Goal: Task Accomplishment & Management: Manage account settings

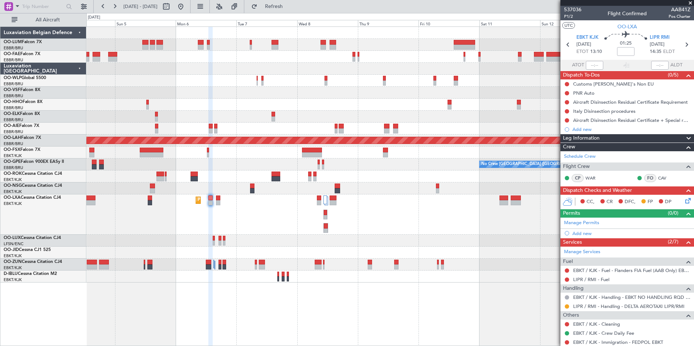
drag, startPoint x: 301, startPoint y: 4, endPoint x: 269, endPoint y: 81, distance: 83.9
click at [289, 4] on span "Refresh" at bounding box center [274, 6] width 30 height 5
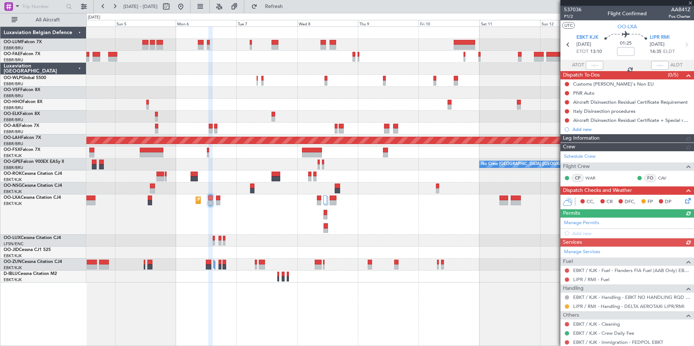
click at [318, 320] on div "Planned Maint Brussels (Brussels National) Owner Melsbroek Air Base Planned Mai…" at bounding box center [389, 186] width 607 height 320
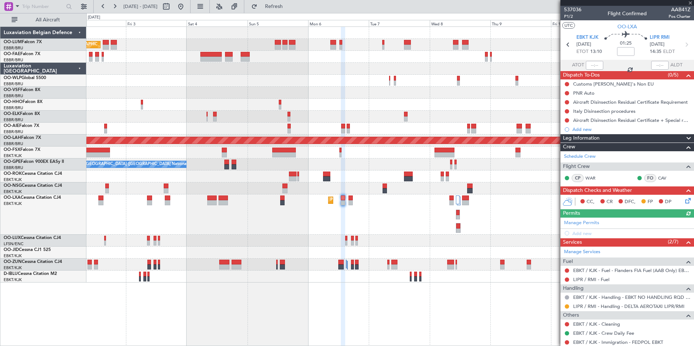
click at [233, 147] on div "Planned Maint Brussels (Brussels National) Owner Melsbroek Air Base Planned Mai…" at bounding box center [389, 155] width 607 height 256
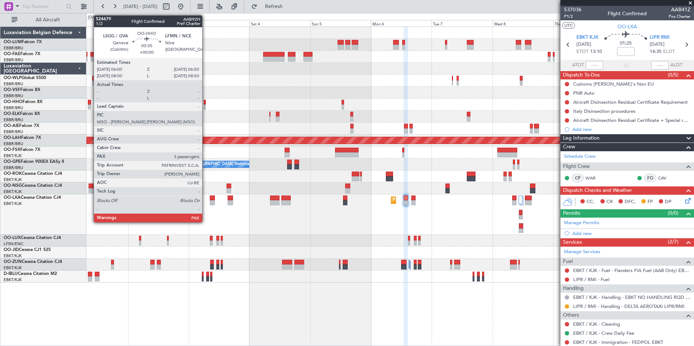
click at [205, 106] on div at bounding box center [204, 106] width 2 height 5
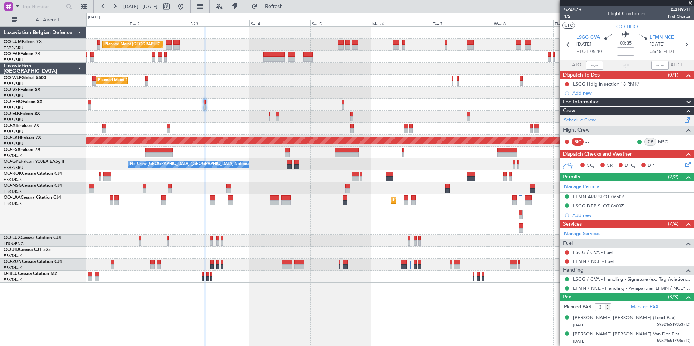
click at [583, 120] on link "Schedule Crew" at bounding box center [580, 120] width 32 height 7
click at [276, 8] on button "Refresh" at bounding box center [270, 7] width 44 height 12
click at [287, 5] on span "Refresh" at bounding box center [274, 6] width 30 height 5
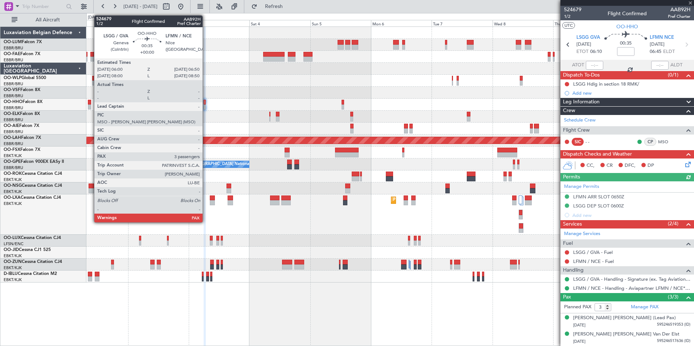
click at [206, 102] on div at bounding box center [204, 102] width 2 height 5
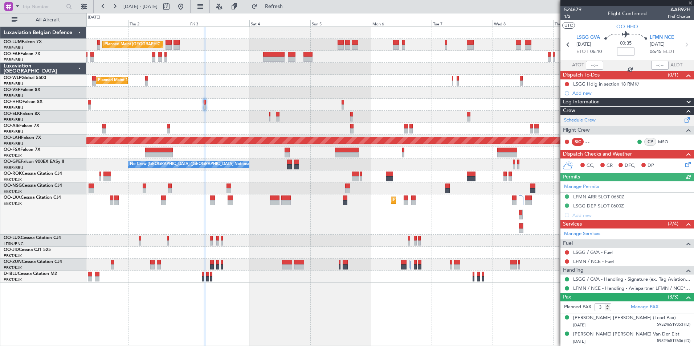
click at [589, 119] on link "Schedule Crew" at bounding box center [580, 120] width 32 height 7
click at [289, 8] on span "Refresh" at bounding box center [274, 6] width 30 height 5
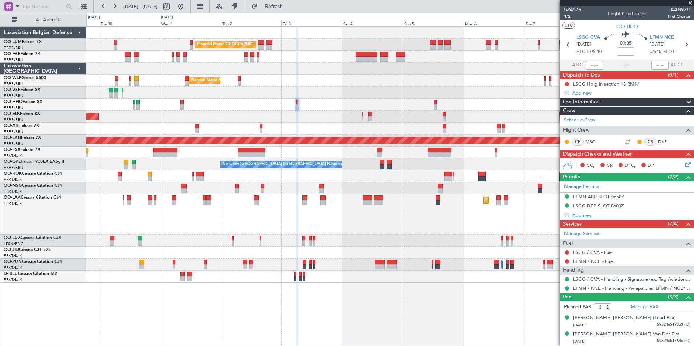
click at [374, 131] on div "Planned Maint [GEOGRAPHIC_DATA] ([GEOGRAPHIC_DATA])" at bounding box center [389, 129] width 607 height 12
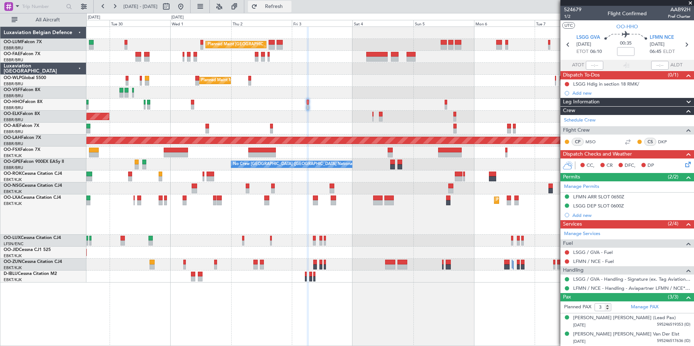
click at [291, 10] on button "Refresh" at bounding box center [270, 7] width 44 height 12
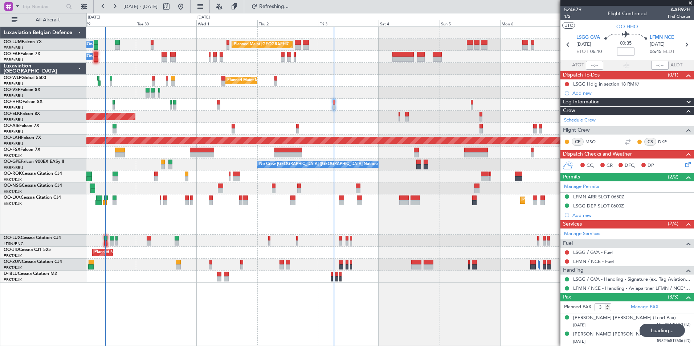
click at [295, 292] on div "Planned Maint [GEOGRAPHIC_DATA] ([GEOGRAPHIC_DATA] National) Owner [GEOGRAPHIC_…" at bounding box center [389, 186] width 607 height 320
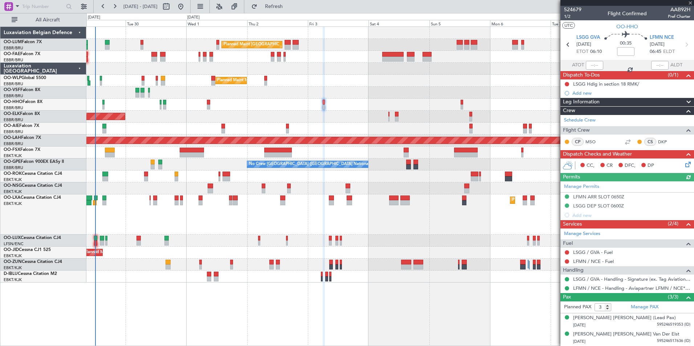
click at [338, 303] on div "Planned Maint [GEOGRAPHIC_DATA] ([GEOGRAPHIC_DATA] National) Owner [GEOGRAPHIC_…" at bounding box center [389, 186] width 607 height 320
click at [689, 5] on span at bounding box center [689, 3] width 7 height 7
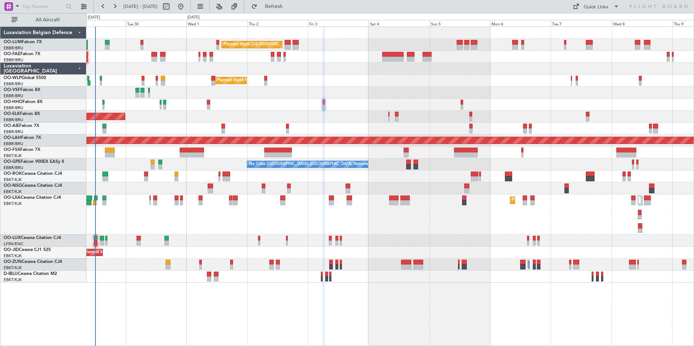
type input "0"
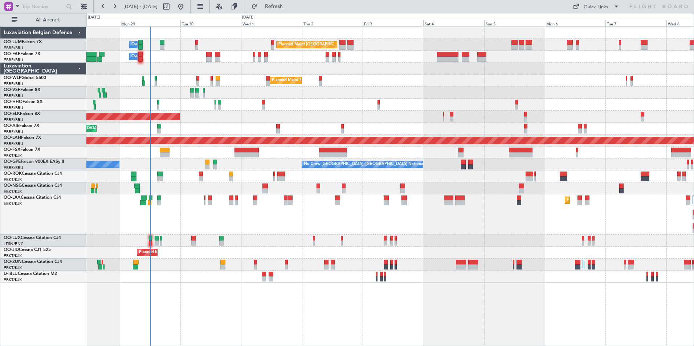
click at [445, 318] on div "Planned Maint Brussels (Brussels National) Owner Melsbroek Air Base Owner Melsb…" at bounding box center [389, 186] width 607 height 320
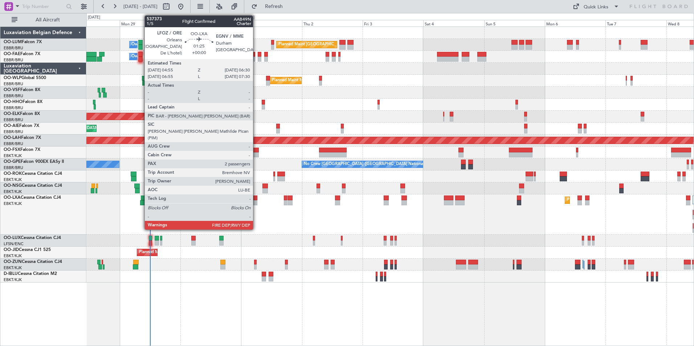
click at [256, 198] on div at bounding box center [255, 198] width 4 height 5
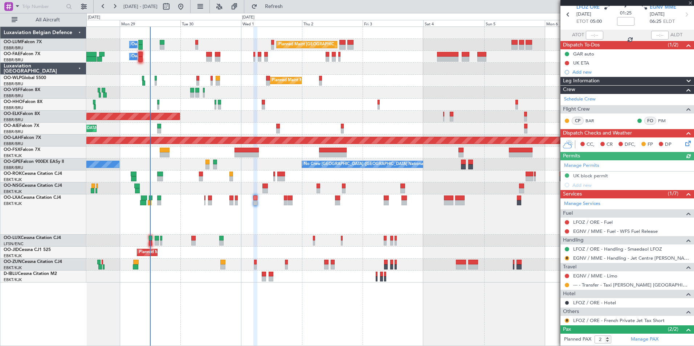
scroll to position [62, 0]
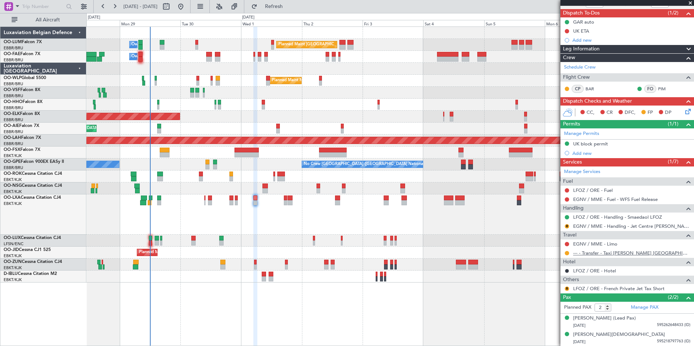
click at [613, 255] on link "--- - Transfer - Taxi [PERSON_NAME] [GEOGRAPHIC_DATA]" at bounding box center [631, 253] width 117 height 6
click at [291, 11] on button "Refresh" at bounding box center [270, 7] width 44 height 12
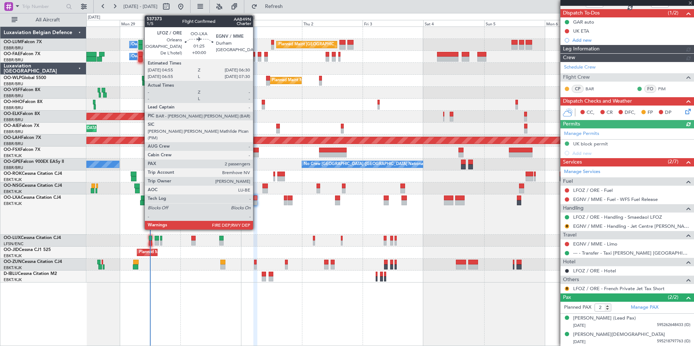
click at [256, 198] on div at bounding box center [255, 198] width 4 height 5
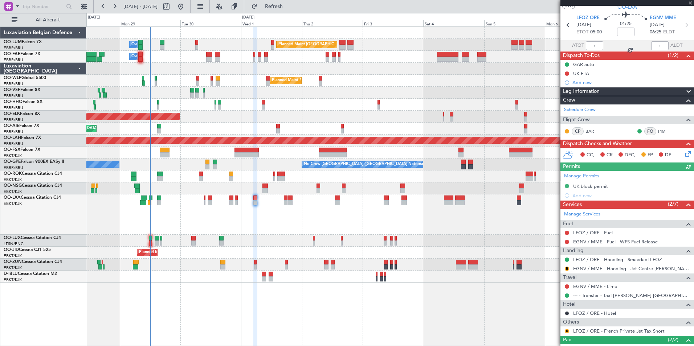
scroll to position [36, 0]
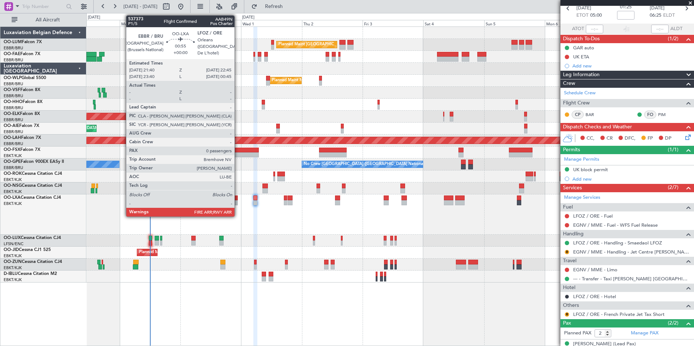
click at [238, 198] on div at bounding box center [236, 198] width 3 height 5
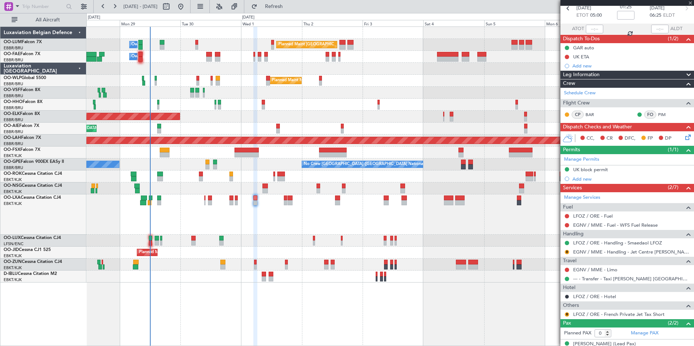
scroll to position [0, 0]
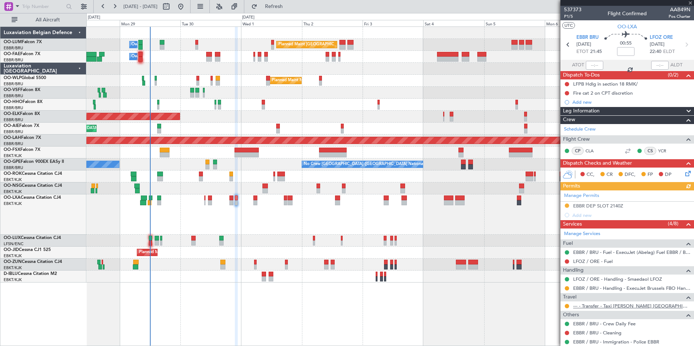
click at [634, 308] on link "--- - Transfer - Taxi [PERSON_NAME] [GEOGRAPHIC_DATA]" at bounding box center [631, 306] width 117 height 6
click at [568, 306] on button at bounding box center [566, 306] width 4 height 4
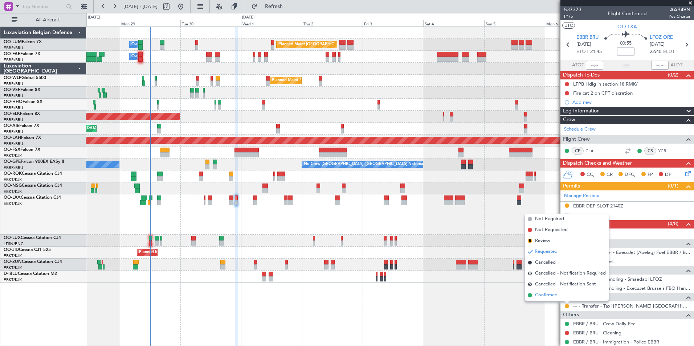
click at [547, 296] on span "Confirmed" at bounding box center [546, 295] width 22 height 7
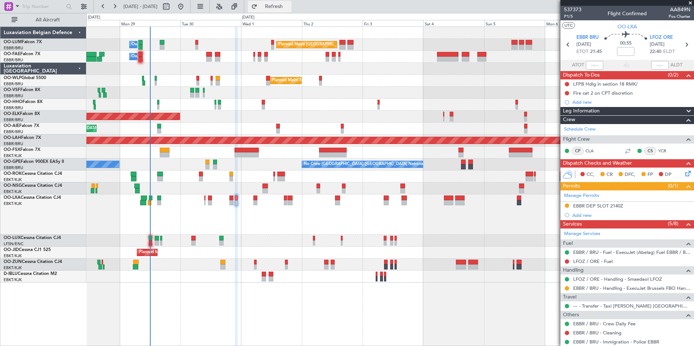
click at [289, 6] on span "Refresh" at bounding box center [274, 6] width 30 height 5
click at [289, 7] on span "Refreshing..." at bounding box center [274, 6] width 30 height 5
click at [286, 11] on button "Refresh" at bounding box center [270, 7] width 44 height 12
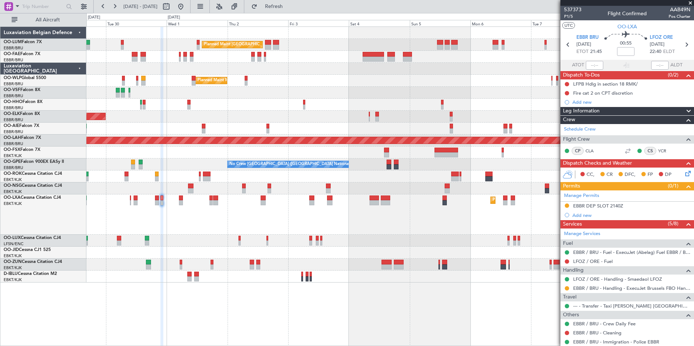
click at [201, 312] on div "Planned Maint Brussels (Brussels National) Owner Melsbroek Air Base Owner Melsb…" at bounding box center [389, 186] width 607 height 320
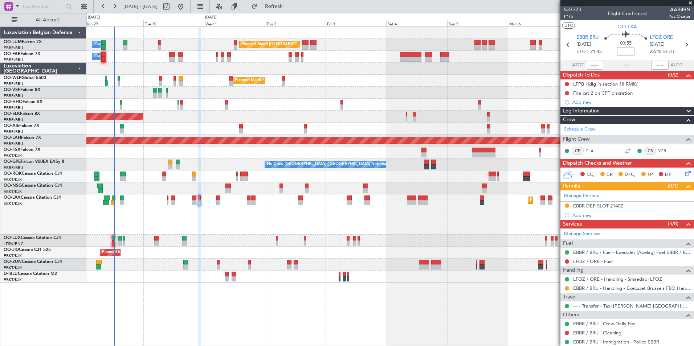
click at [343, 293] on div "Planned Maint Brussels (Brussels National) Owner Melsbroek Air Base Owner Melsb…" at bounding box center [389, 186] width 607 height 320
click at [277, 6] on button "Refresh" at bounding box center [270, 7] width 44 height 12
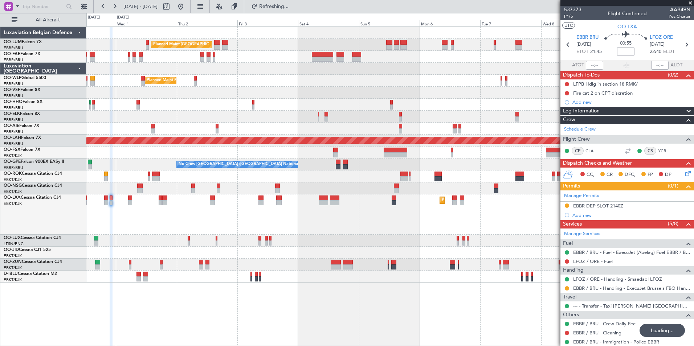
click at [248, 325] on div "Planned Maint Brussels (Brussels National) Owner Melsbroek Air Base Owner Melsb…" at bounding box center [389, 186] width 607 height 320
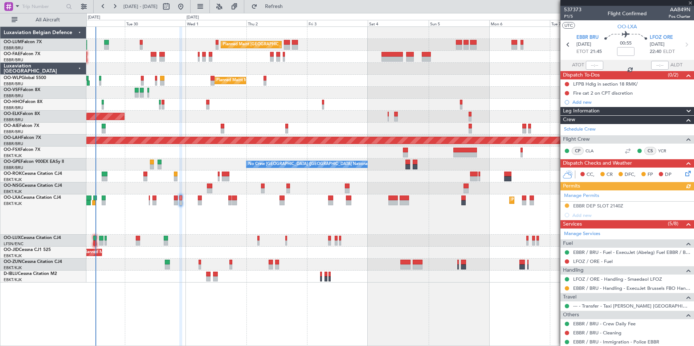
click at [203, 317] on div "Planned Maint Brussels (Brussels National) Owner Melsbroek Air Base Owner Melsb…" at bounding box center [389, 186] width 607 height 320
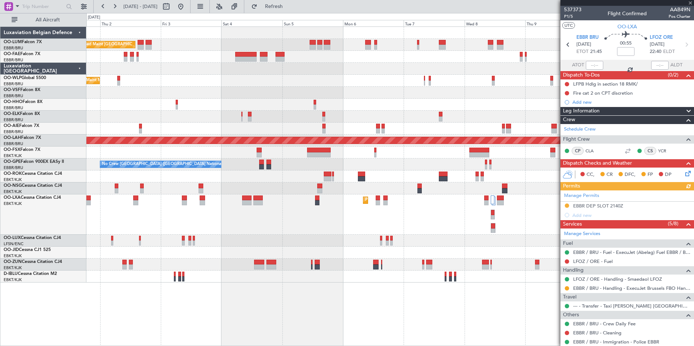
click at [210, 317] on div "Planned Maint Brussels (Brussels National) Owner Melsbroek Air Base Owner Melsb…" at bounding box center [389, 186] width 607 height 320
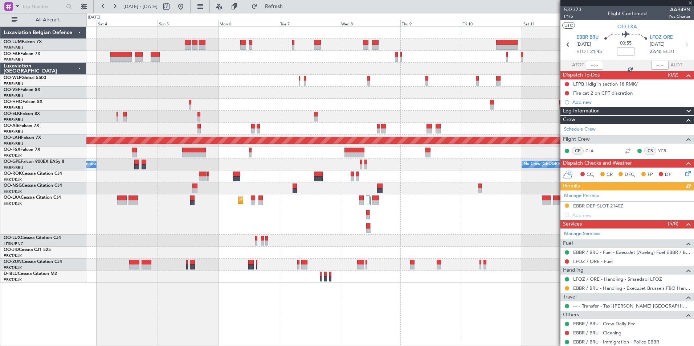
click at [259, 316] on div "Planned Maint Brussels (Brussels National) Owner Melsbroek Air Base Planned Mai…" at bounding box center [389, 186] width 607 height 320
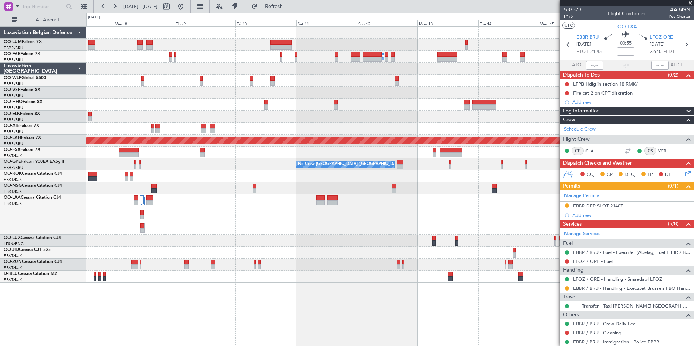
click at [284, 316] on div "Owner Melsbroek Air Base Planned Maint Brussels (Brussels National) - - LSGG 19…" at bounding box center [389, 186] width 607 height 320
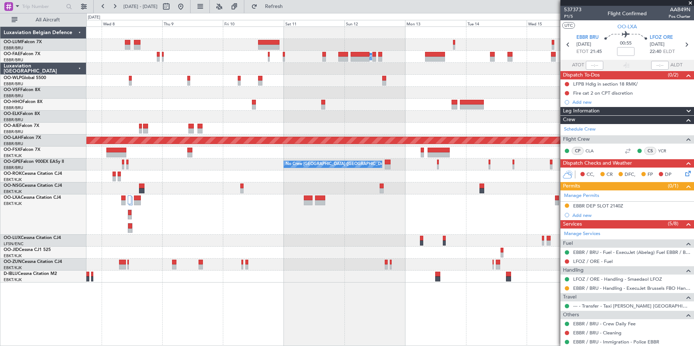
click at [338, 329] on div "Owner Melsbroek Air Base Planned Maint Brussels (Brussels National) - - LSGG 19…" at bounding box center [389, 186] width 607 height 320
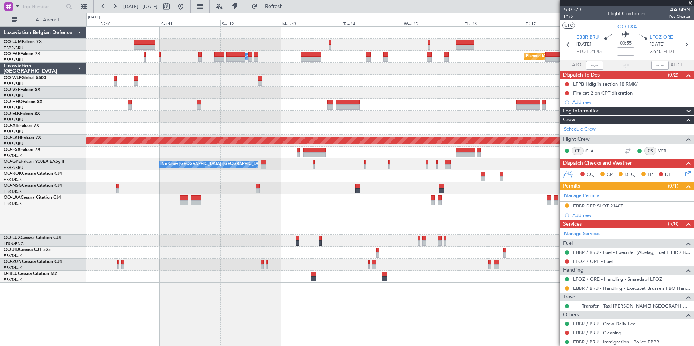
click at [297, 338] on div "Owner Melsbroek Air Base Planned Maint Brussels (Brussels National) - - LSGG 19…" at bounding box center [389, 186] width 607 height 320
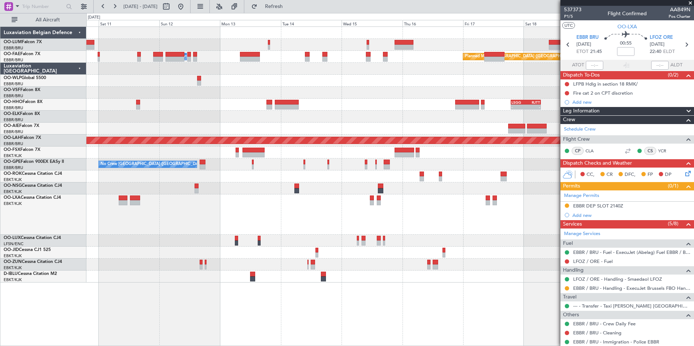
click at [262, 332] on div "Owner Melsbroek Air Base Planned Maint Brussels (Brussels National) - - LSGG 19…" at bounding box center [389, 186] width 607 height 320
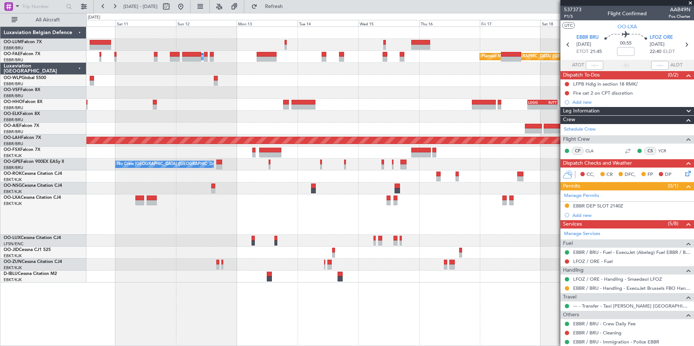
click at [388, 322] on div "Owner Melsbroek Air Base Planned Maint Brussels (Brussels National) - - LSGG 19…" at bounding box center [389, 186] width 607 height 320
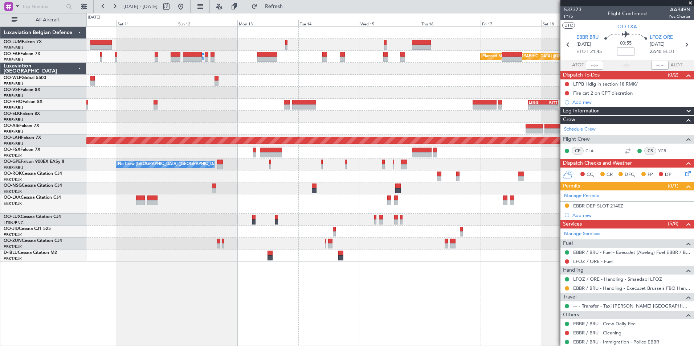
click at [267, 256] on div at bounding box center [389, 256] width 607 height 12
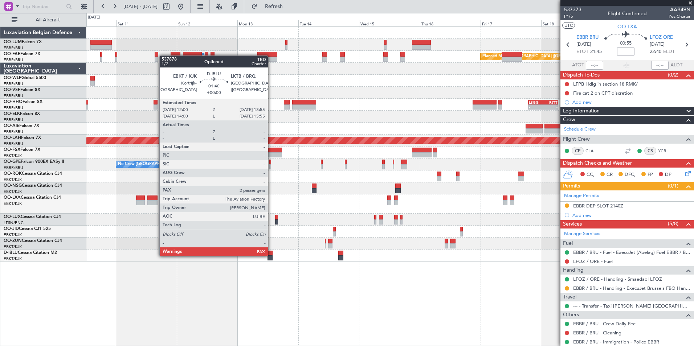
click at [271, 255] on div at bounding box center [269, 257] width 5 height 5
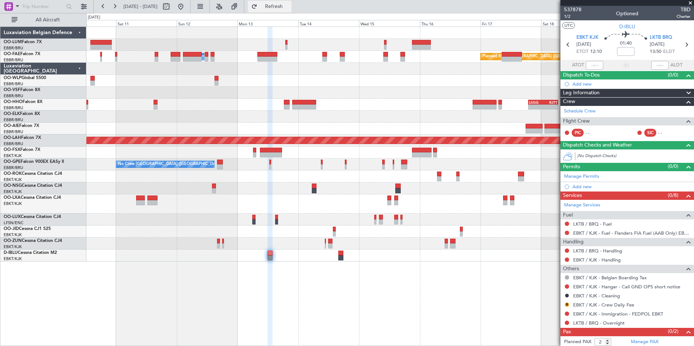
click at [281, 5] on button "Refresh" at bounding box center [270, 7] width 44 height 12
click at [584, 111] on link "Schedule Crew" at bounding box center [580, 111] width 32 height 7
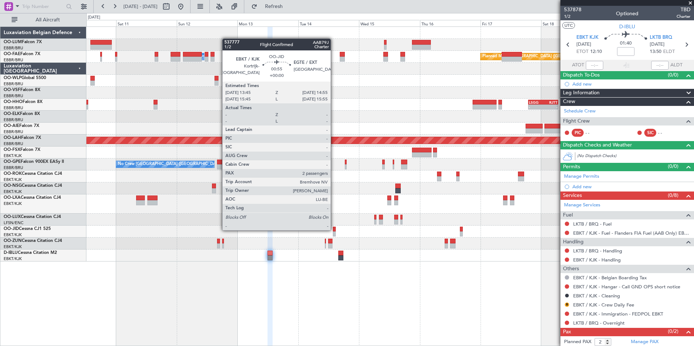
click at [334, 230] on div at bounding box center [334, 229] width 3 height 5
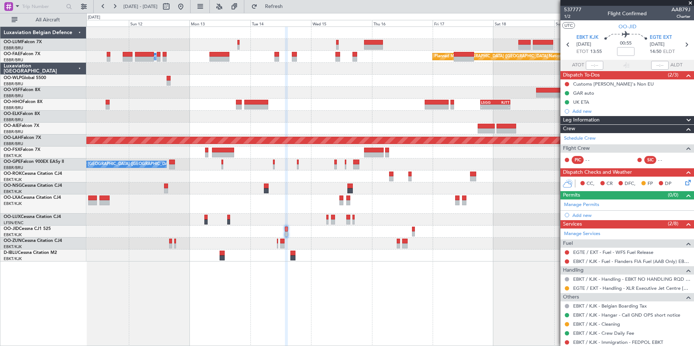
click at [404, 295] on div "Planned Maint Brussels (Brussels National) Owner Melsbroek Air Base - - LSGG 19…" at bounding box center [389, 186] width 607 height 320
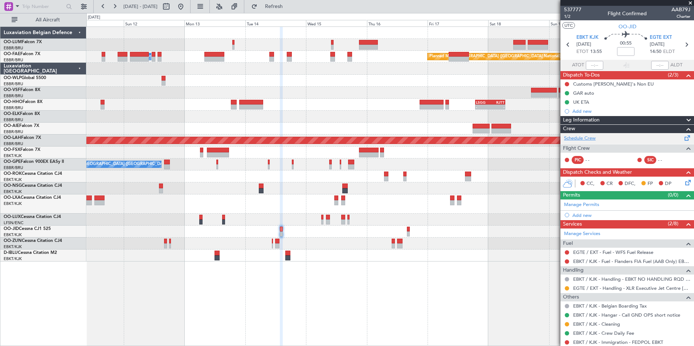
click at [594, 137] on link "Schedule Crew" at bounding box center [580, 138] width 32 height 7
click at [289, 5] on span "Refresh" at bounding box center [274, 6] width 30 height 5
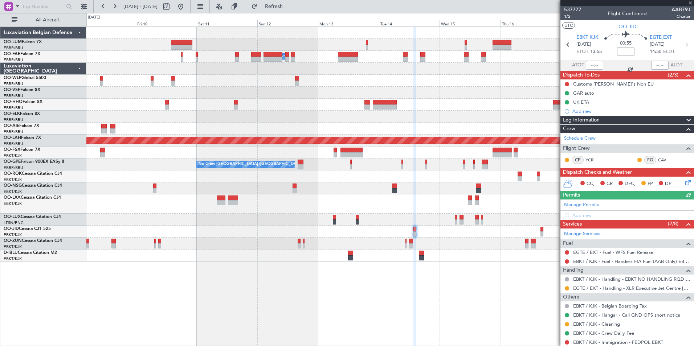
click at [460, 295] on div "Owner Melsbroek Air Base Planned Maint Brussels (Brussels National) - - LSGG 19…" at bounding box center [389, 186] width 607 height 320
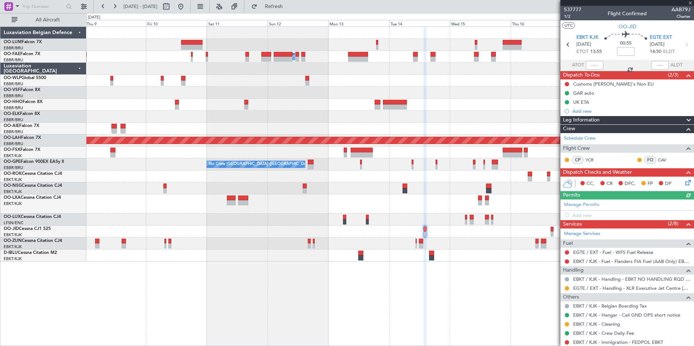
click at [498, 300] on div "Owner Melsbroek Air Base Planned Maint Brussels (Brussels National) - - LSGG 19…" at bounding box center [389, 186] width 607 height 320
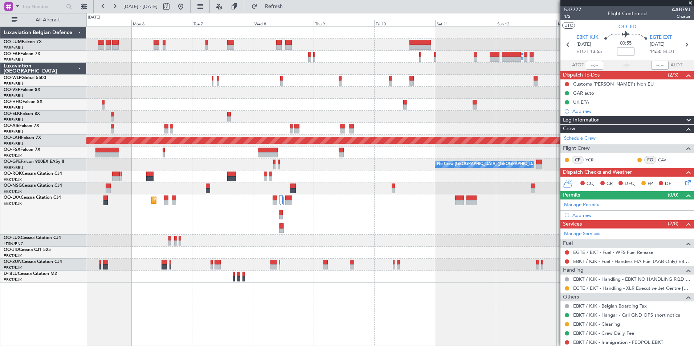
click at [481, 305] on div "Owner Melsbroek Air Base Planned Maint Brussels (Brussels National) Planned Mai…" at bounding box center [389, 186] width 607 height 320
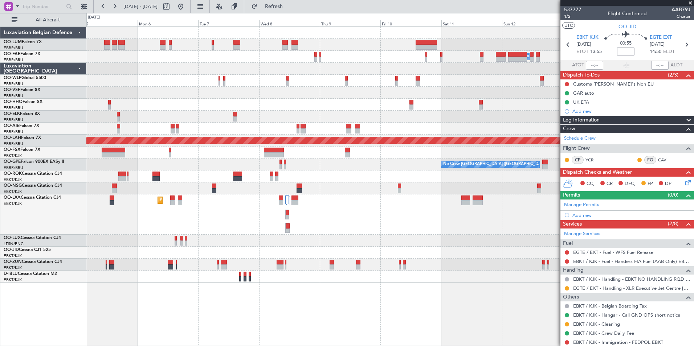
click at [441, 317] on div "Owner Melsbroek Air Base Planned Maint Brussels (Brussels National) Planned Mai…" at bounding box center [389, 186] width 607 height 320
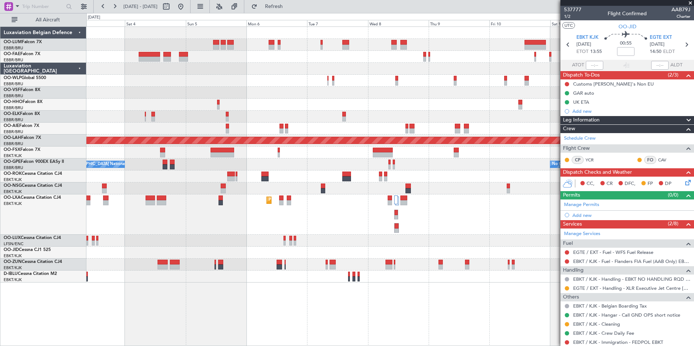
click at [450, 330] on div "Planned Maint Brussels (Brussels National) Owner Melsbroek Air Base Planned Mai…" at bounding box center [389, 186] width 607 height 320
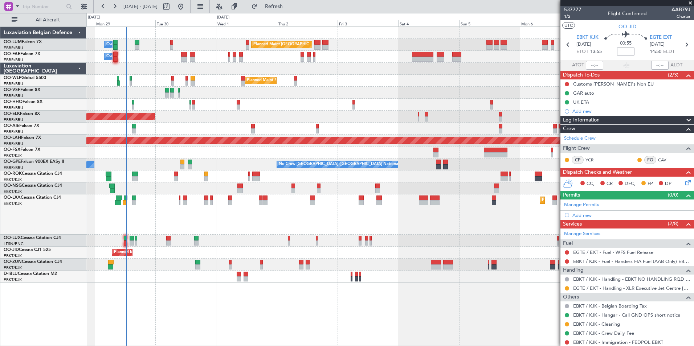
click at [489, 333] on div "Planned Maint Brussels (Brussels National) Owner Melsbroek Air Base Owner Melsb…" at bounding box center [389, 186] width 607 height 320
click at [291, 11] on button "Refresh" at bounding box center [270, 7] width 44 height 12
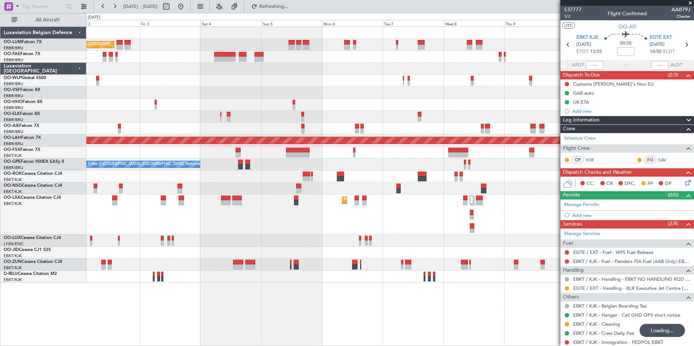
click at [232, 303] on div "Planned Maint Brussels (Brussels National) Owner Melsbroek Air Base Planned Mai…" at bounding box center [389, 186] width 607 height 320
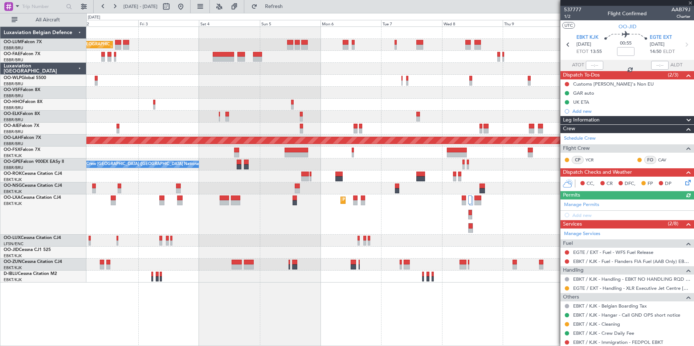
click at [395, 305] on div "Planned Maint Brussels (Brussels National) Owner Melsbroek Air Base Planned Mai…" at bounding box center [389, 186] width 607 height 320
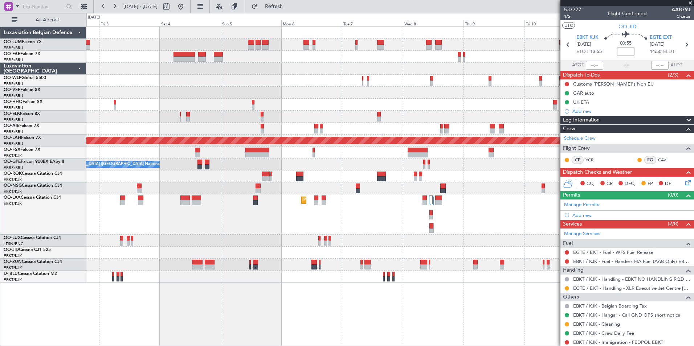
click at [258, 327] on div "Planned Maint Brussels (Brussels National) Owner Melsbroek Air Base Planned Mai…" at bounding box center [389, 186] width 607 height 320
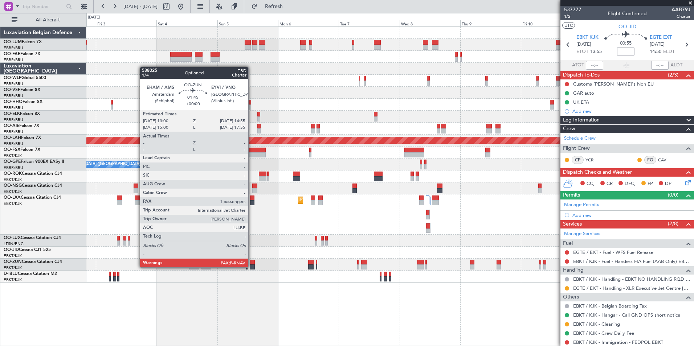
click at [251, 267] on div at bounding box center [252, 266] width 5 height 5
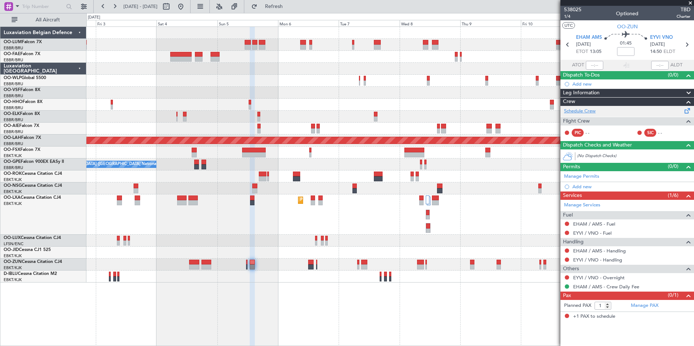
click at [587, 112] on link "Schedule Crew" at bounding box center [580, 111] width 32 height 7
click at [289, 6] on span "Refresh" at bounding box center [274, 6] width 30 height 5
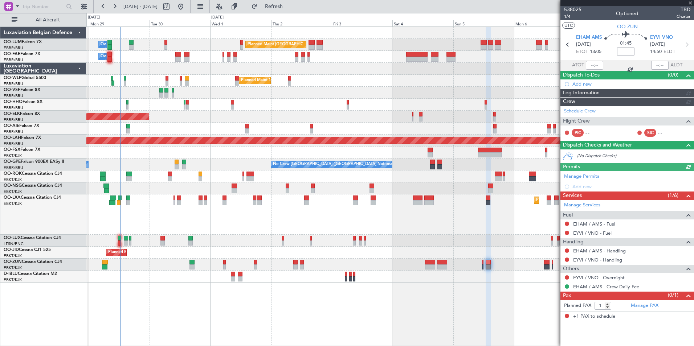
click at [419, 319] on div "Planned Maint Brussels (Brussels National) Owner Melsbroek Air Base Owner Melsb…" at bounding box center [389, 186] width 607 height 320
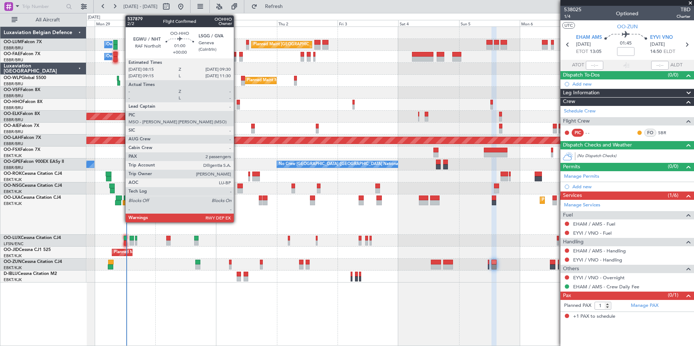
click at [237, 102] on div at bounding box center [237, 102] width 3 height 5
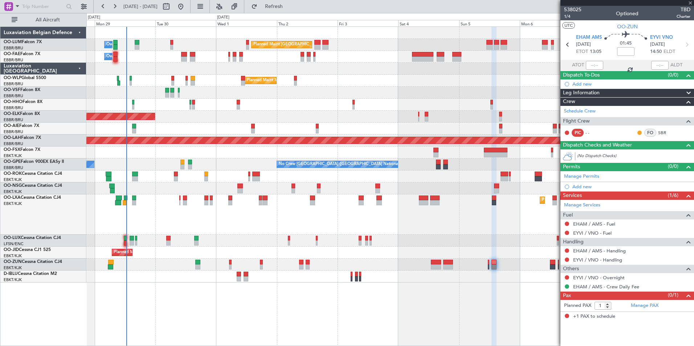
type input "2"
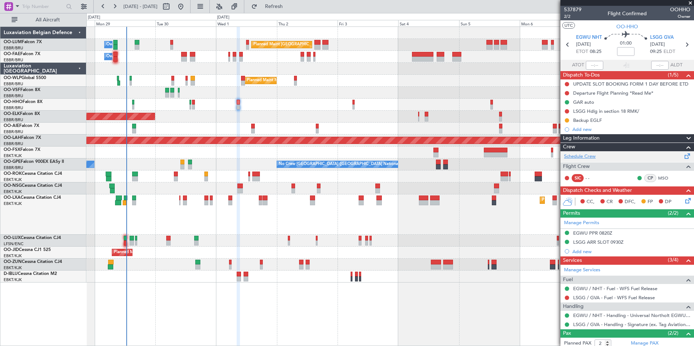
click at [584, 155] on link "Schedule Crew" at bounding box center [580, 156] width 32 height 7
click at [289, 8] on span "Refresh" at bounding box center [274, 6] width 30 height 5
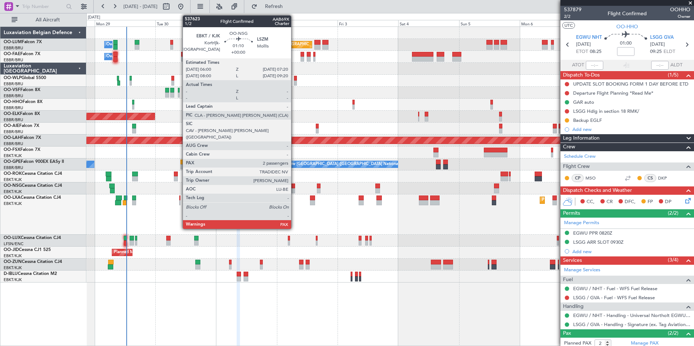
click at [294, 188] on div at bounding box center [293, 186] width 4 height 5
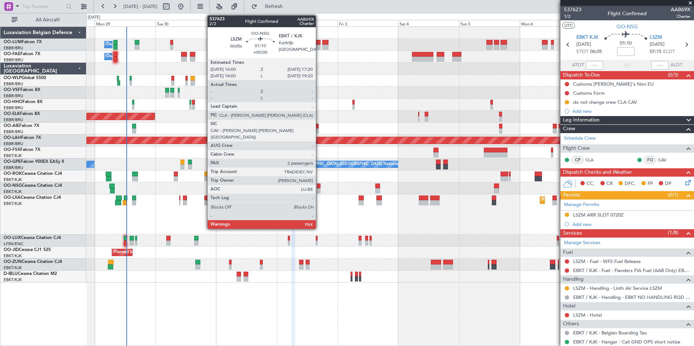
click at [319, 186] on div at bounding box center [319, 186] width 4 height 5
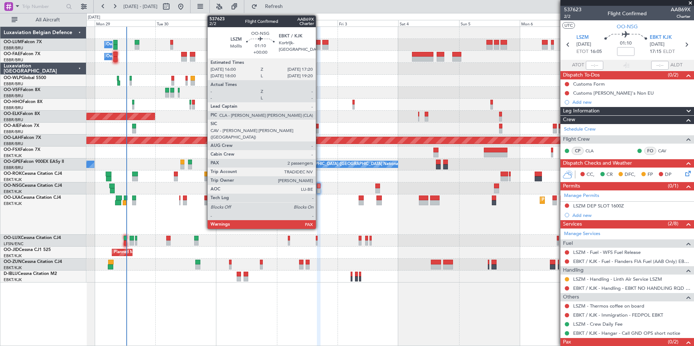
click at [319, 185] on div at bounding box center [319, 186] width 4 height 5
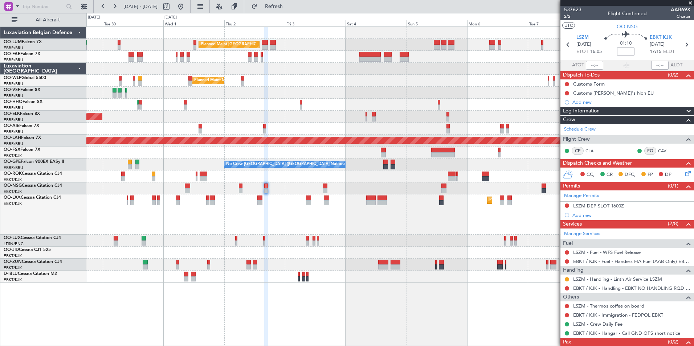
click at [288, 114] on div "Planned Maint Kortrijk-[GEOGRAPHIC_DATA]" at bounding box center [389, 117] width 607 height 12
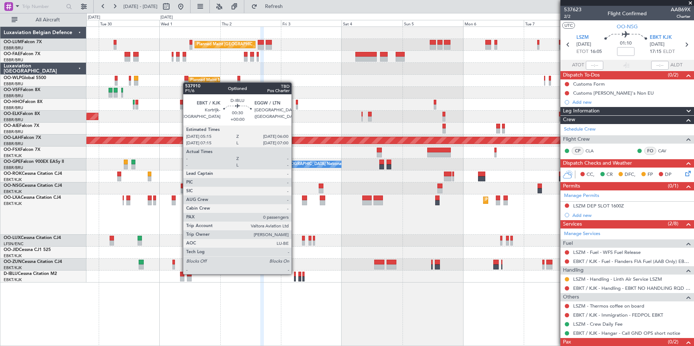
click at [295, 273] on div at bounding box center [295, 274] width 2 height 5
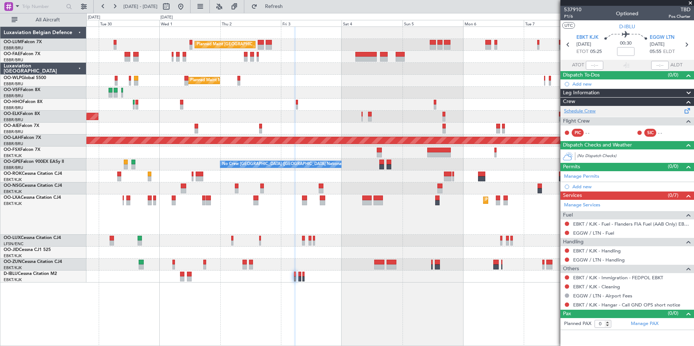
click at [579, 111] on link "Schedule Crew" at bounding box center [580, 111] width 32 height 7
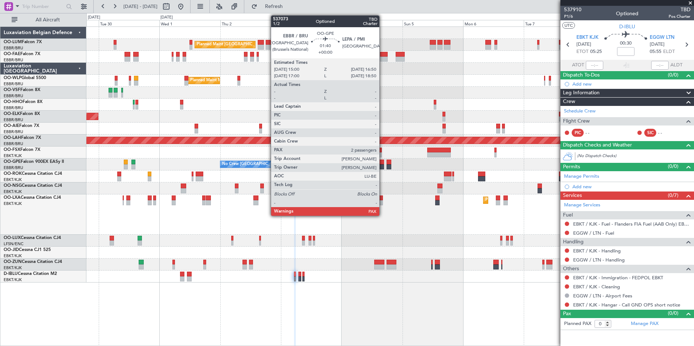
click at [382, 165] on div at bounding box center [381, 166] width 5 height 5
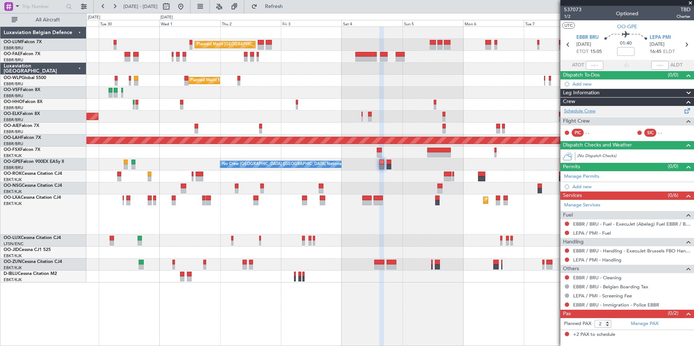
click at [583, 112] on link "Schedule Crew" at bounding box center [580, 111] width 32 height 7
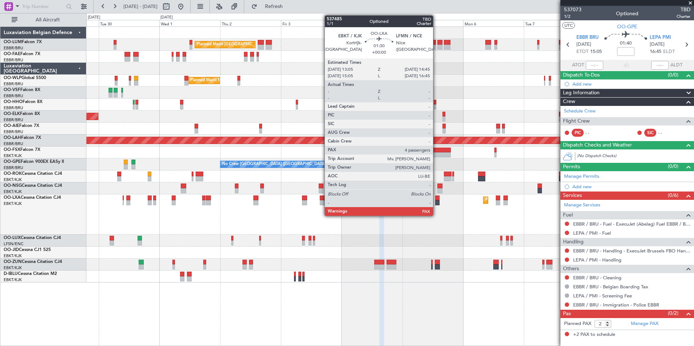
click at [436, 200] on div at bounding box center [437, 198] width 4 height 5
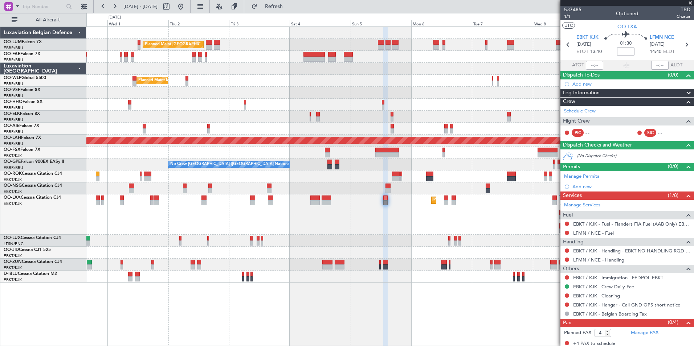
click at [440, 321] on div "Planned Maint [GEOGRAPHIC_DATA] ([GEOGRAPHIC_DATA] National) Owner [GEOGRAPHIC_…" at bounding box center [389, 186] width 607 height 320
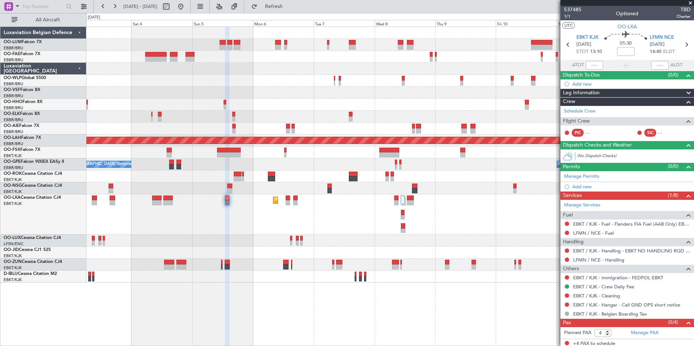
click at [307, 330] on div "Planned Maint [GEOGRAPHIC_DATA] ([GEOGRAPHIC_DATA] National) Owner [GEOGRAPHIC_…" at bounding box center [389, 186] width 607 height 320
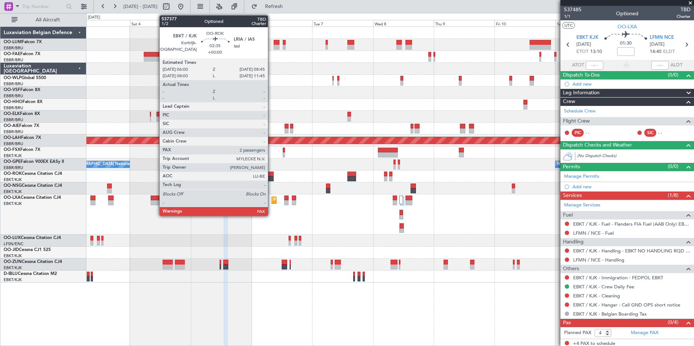
click at [271, 177] on div at bounding box center [269, 178] width 7 height 5
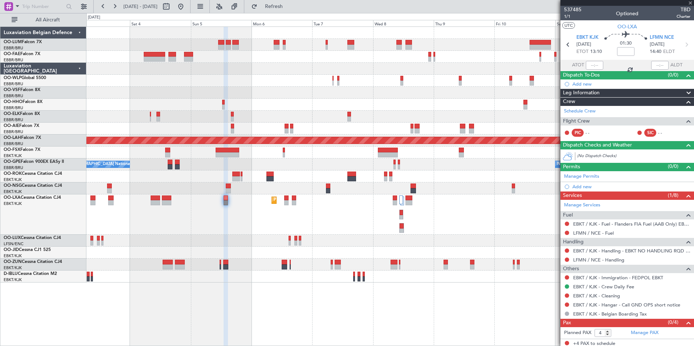
type input "2"
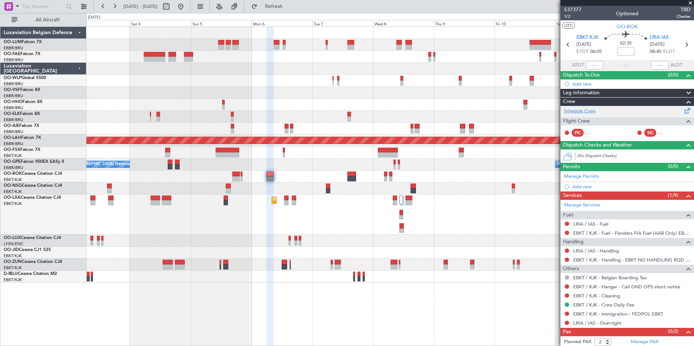
click at [586, 111] on link "Schedule Crew" at bounding box center [580, 111] width 32 height 7
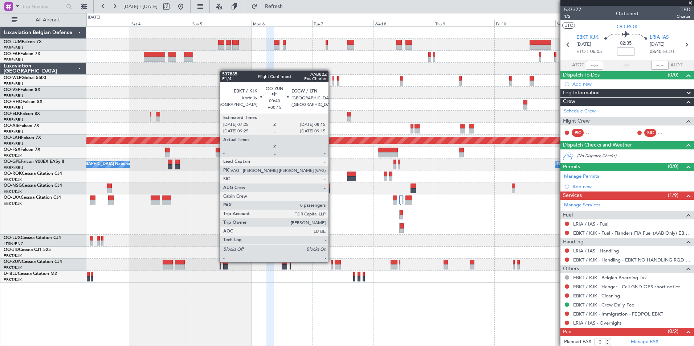
click at [332, 262] on div at bounding box center [331, 262] width 2 height 5
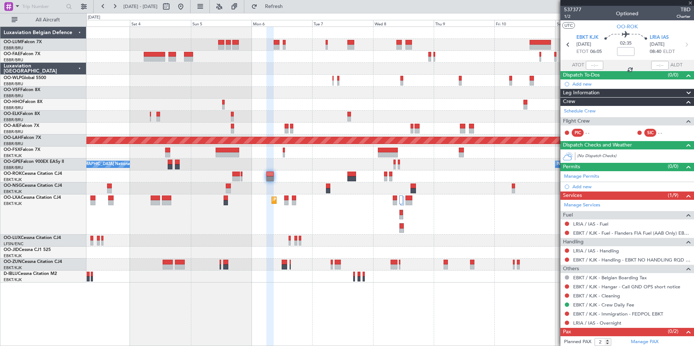
type input "+00:15"
type input "0"
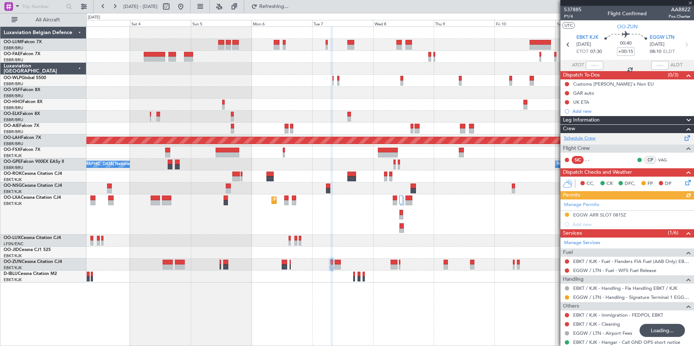
click at [577, 137] on link "Schedule Crew" at bounding box center [580, 138] width 32 height 7
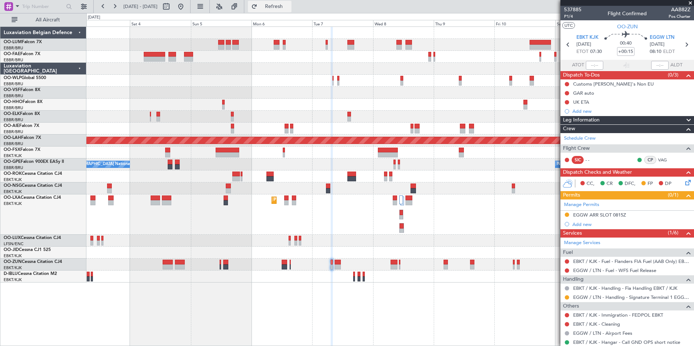
click at [280, 8] on button "Refresh" at bounding box center [270, 7] width 44 height 12
click at [287, 7] on span "Refresh" at bounding box center [274, 6] width 30 height 5
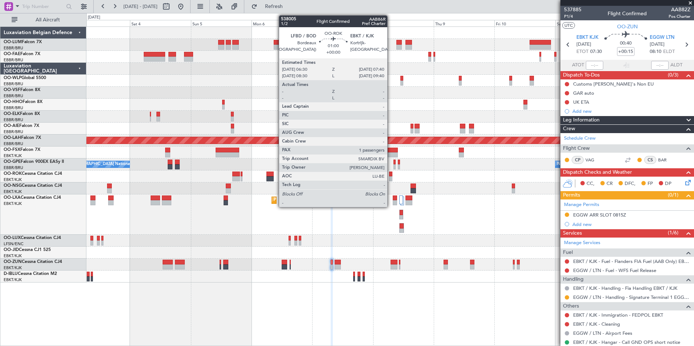
click at [390, 176] on div at bounding box center [390, 174] width 3 height 5
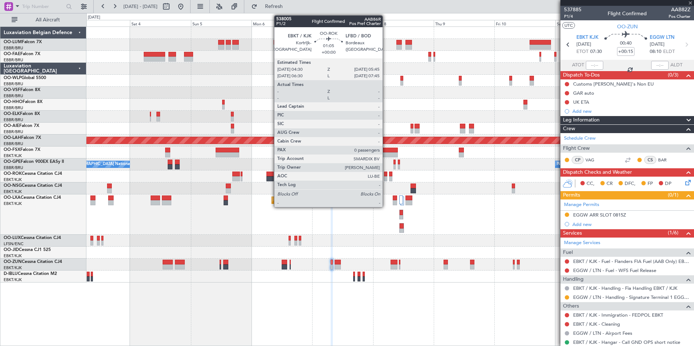
click at [386, 174] on div at bounding box center [385, 174] width 3 height 5
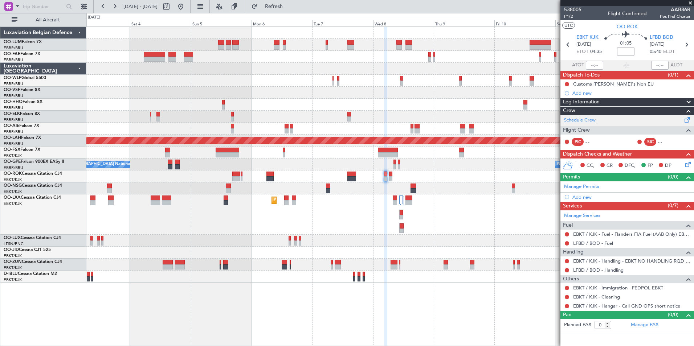
click at [589, 124] on div "Schedule Crew" at bounding box center [626, 120] width 133 height 11
click at [487, 314] on div "Planned Maint [GEOGRAPHIC_DATA] ([GEOGRAPHIC_DATA] National) Owner [GEOGRAPHIC_…" at bounding box center [389, 186] width 607 height 320
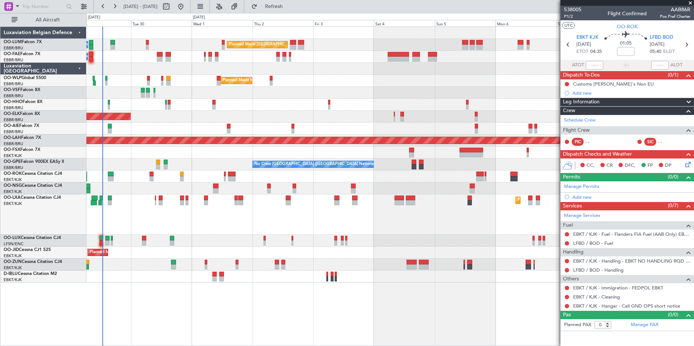
click at [472, 313] on div "Planned Maint [GEOGRAPHIC_DATA] ([GEOGRAPHIC_DATA] National) Owner [GEOGRAPHIC_…" at bounding box center [389, 186] width 607 height 320
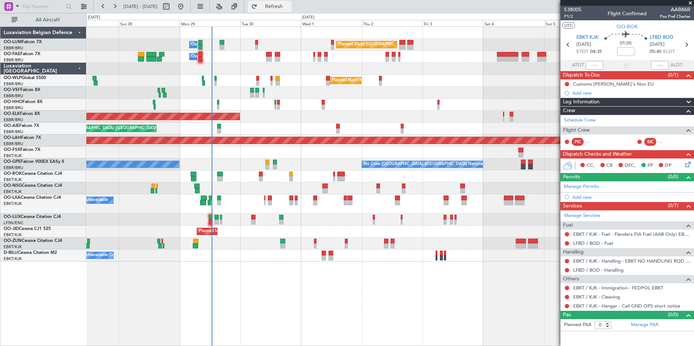
click at [289, 7] on span "Refresh" at bounding box center [274, 6] width 30 height 5
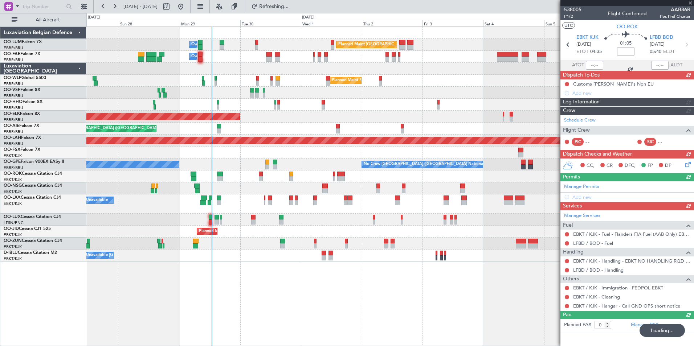
click at [226, 257] on div "A/C Unavailable Kortrijk-Wevelgem Planned Maint Nice (Côte d'Azur Airport) A/C …" at bounding box center [389, 256] width 607 height 12
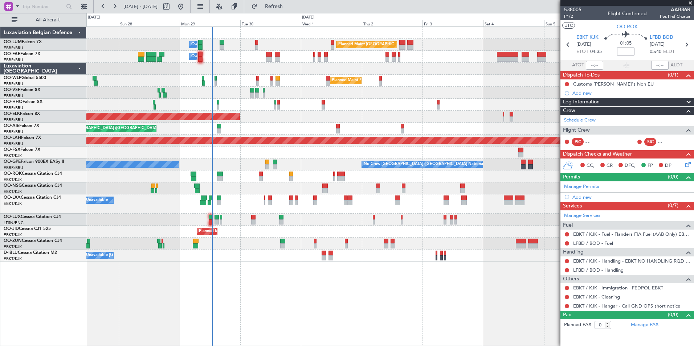
click at [358, 307] on div "Planned Maint Brussels (Brussels National) Owner Melsbroek Air Base Owner Melsb…" at bounding box center [389, 186] width 607 height 320
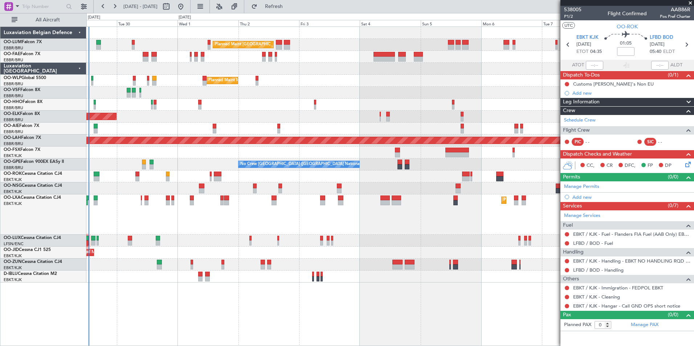
click at [235, 288] on div "Planned Maint Brussels (Brussels National) Owner Melsbroek Air Base Owner Melsb…" at bounding box center [389, 186] width 607 height 320
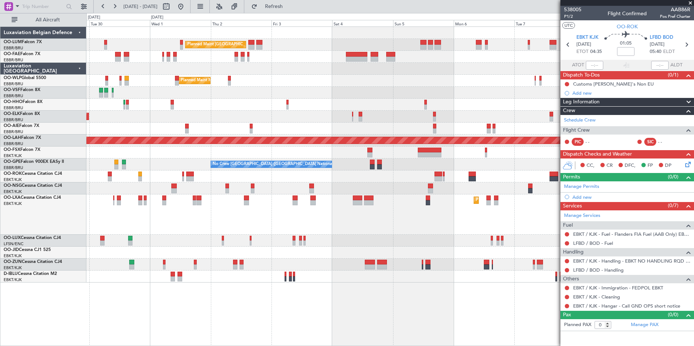
click at [215, 290] on div "Planned Maint Brussels (Brussels National) Owner Melsbroek Air Base Owner Melsb…" at bounding box center [389, 186] width 607 height 320
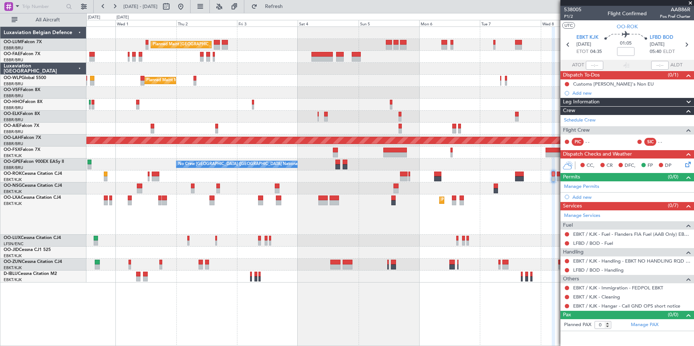
click at [223, 292] on div "Planned Maint Brussels (Brussels National) Owner Melsbroek Air Base Owner Melsb…" at bounding box center [389, 186] width 607 height 320
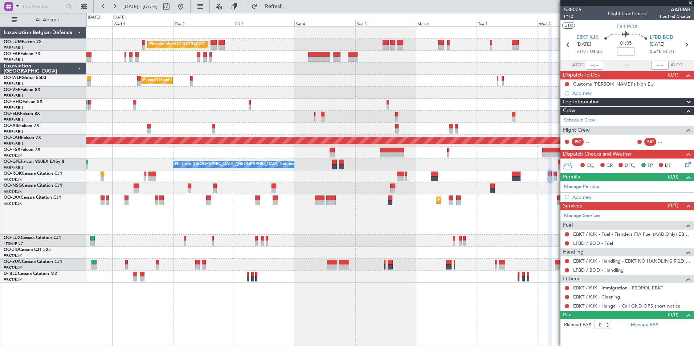
click at [151, 276] on div "Planned Maint Brussels (Brussels National) Owner Melsbroek Air Base Owner Melsb…" at bounding box center [389, 186] width 607 height 320
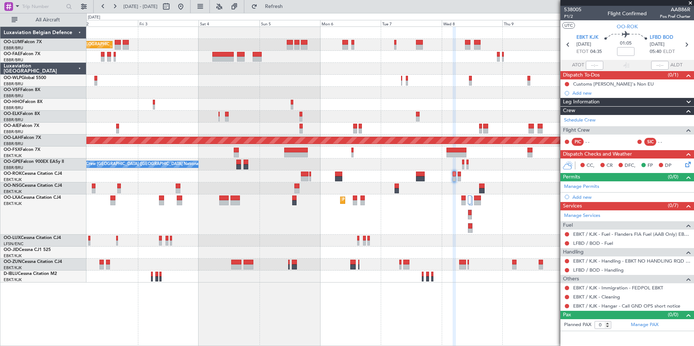
click at [275, 301] on div "Planned Maint Brussels (Brussels National) Owner Melsbroek Air Base Planned Mai…" at bounding box center [389, 186] width 607 height 320
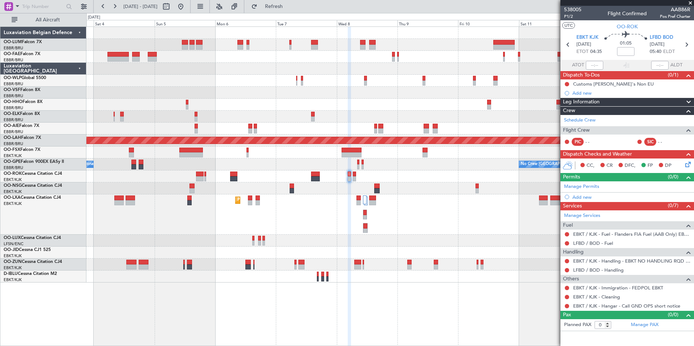
click at [305, 303] on div "Planned Maint Brussels (Brussels National) Owner Melsbroek Air Base Planned Mai…" at bounding box center [389, 186] width 607 height 320
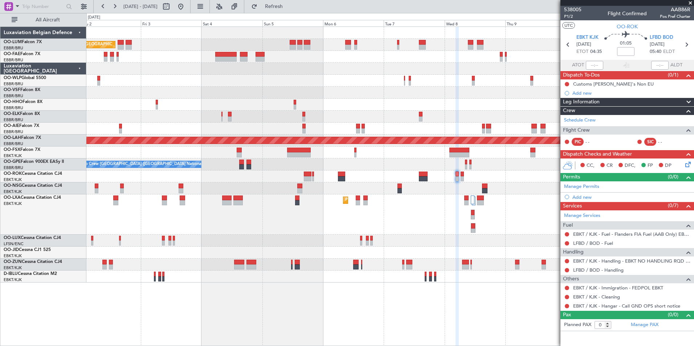
click at [338, 321] on div "Planned Maint Brussels (Brussels National) Owner Melsbroek Air Base Planned Mai…" at bounding box center [389, 186] width 607 height 320
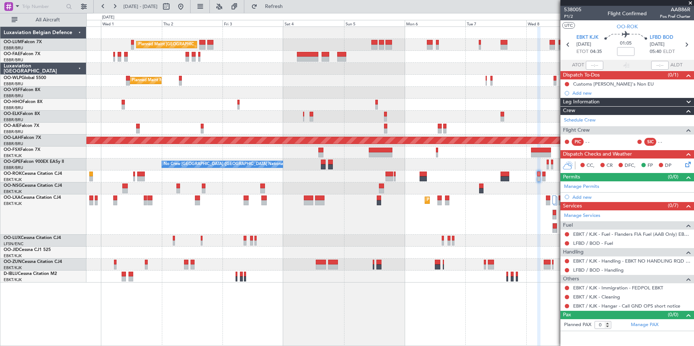
click at [369, 330] on div "Planned Maint Brussels (Brussels National) Owner Melsbroek Air Base Owner Melsb…" at bounding box center [389, 186] width 607 height 320
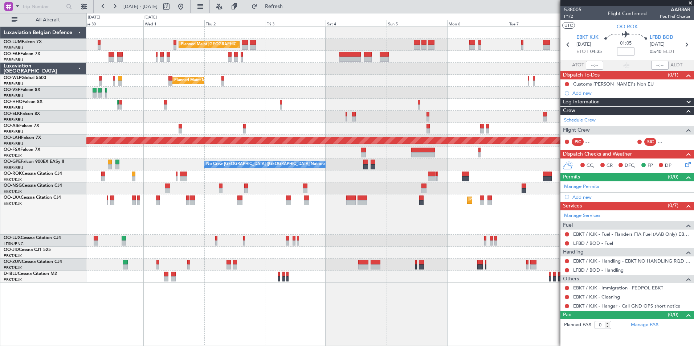
click at [309, 330] on div "Planned Maint Brussels (Brussels National) Owner Melsbroek Air Base Owner Melsb…" at bounding box center [389, 186] width 607 height 320
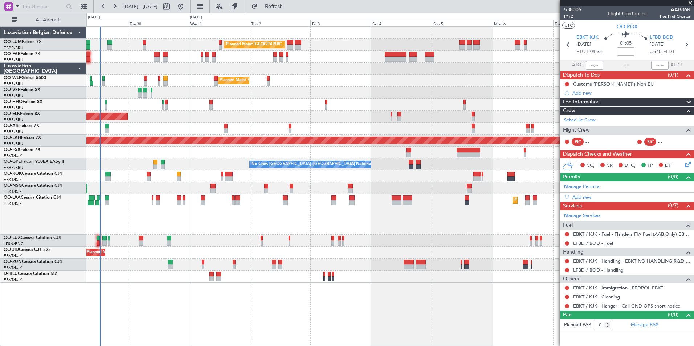
click at [315, 332] on div "Planned Maint Brussels (Brussels National) Owner Melsbroek Air Base Owner Melsb…" at bounding box center [389, 186] width 607 height 320
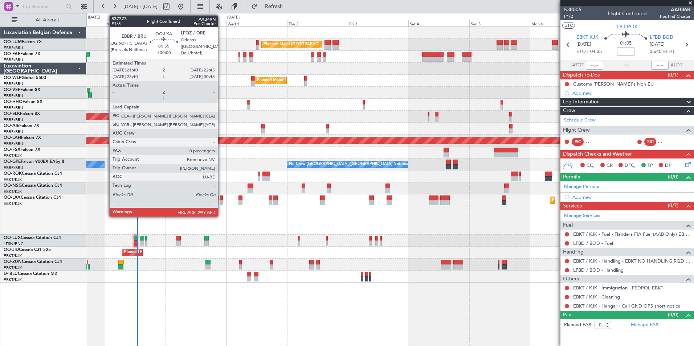
click at [221, 197] on div at bounding box center [221, 198] width 3 height 5
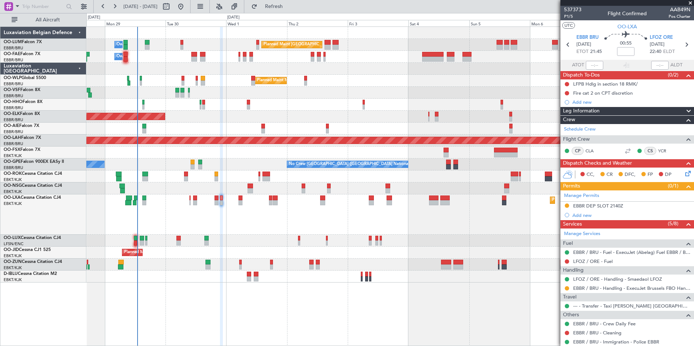
click at [228, 302] on div "Planned Maint Brussels (Brussels National) Owner Melsbroek Air Base Owner Melsb…" at bounding box center [389, 186] width 607 height 320
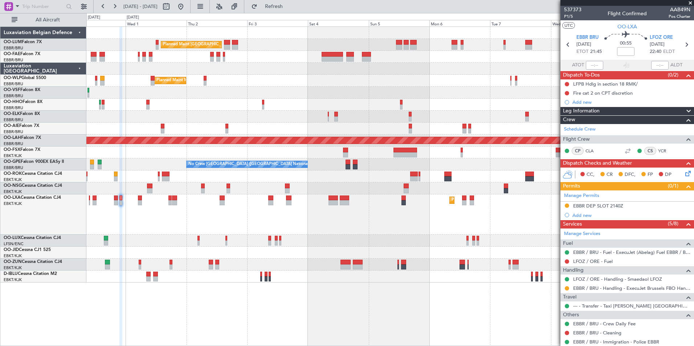
click at [244, 305] on div "Planned Maint Brussels (Brussels National) Owner Melsbroek Air Base Owner Melsb…" at bounding box center [389, 186] width 607 height 320
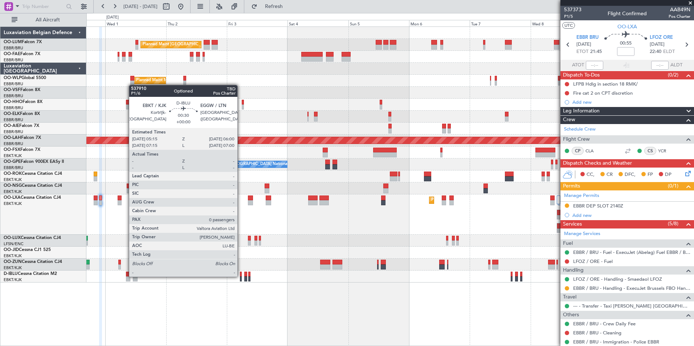
click at [240, 276] on div at bounding box center [241, 274] width 2 height 5
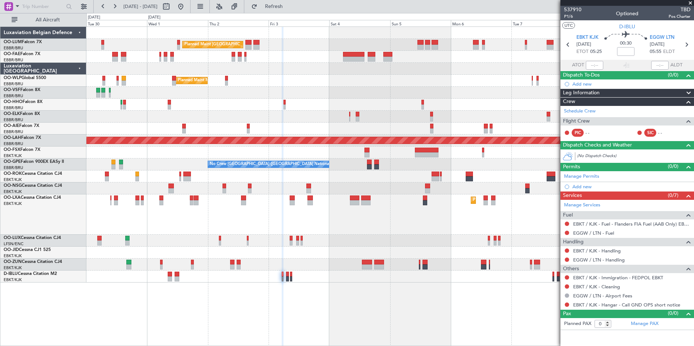
click at [258, 316] on div "Planned Maint Brussels (Brussels National) Owner Melsbroek Air Base Owner Melsb…" at bounding box center [389, 186] width 607 height 320
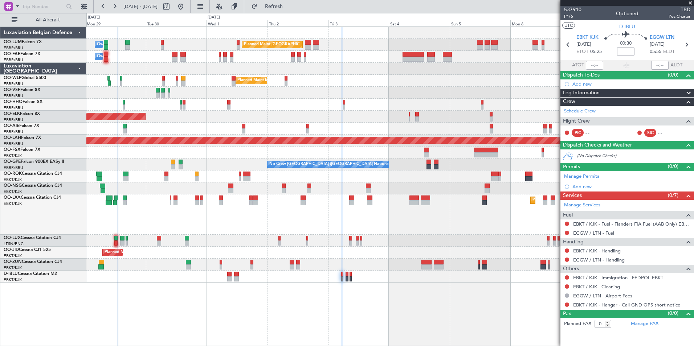
click at [252, 329] on div "Planned Maint Brussels (Brussels National) Owner Melsbroek Air Base Owner Melsb…" at bounding box center [389, 186] width 607 height 320
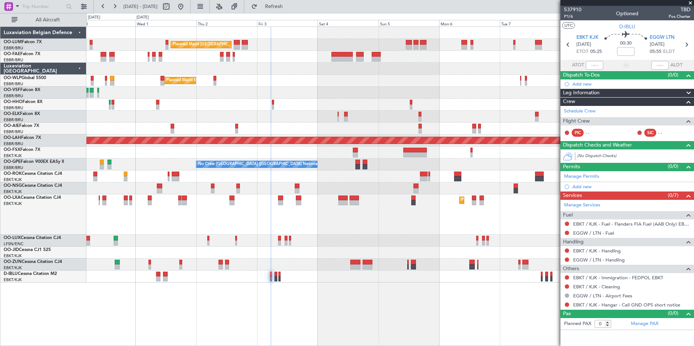
click at [335, 323] on div "Planned Maint Brussels (Brussels National) Owner Melsbroek Air Base Owner Melsb…" at bounding box center [389, 186] width 607 height 320
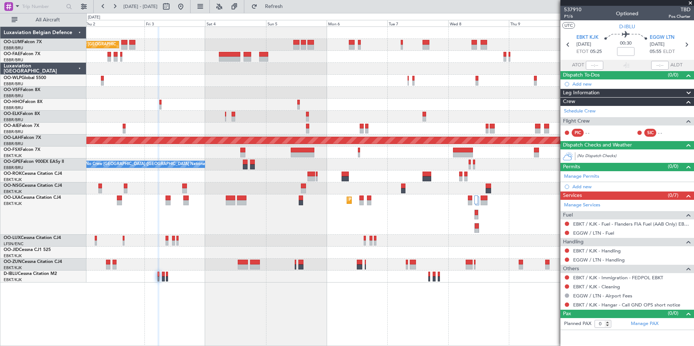
click at [280, 328] on div "Planned Maint Brussels (Brussels National) Owner Melsbroek Air Base Planned Mai…" at bounding box center [389, 186] width 607 height 320
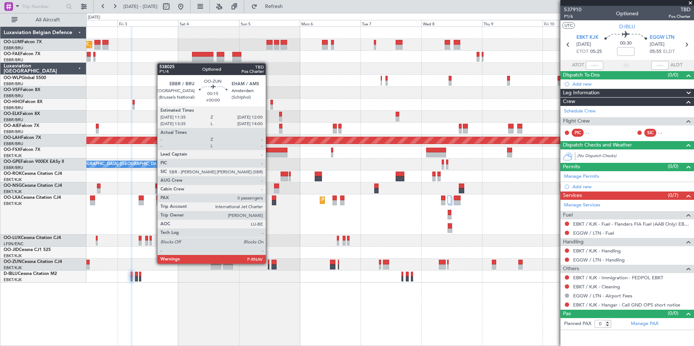
click at [269, 264] on div at bounding box center [268, 262] width 1 height 5
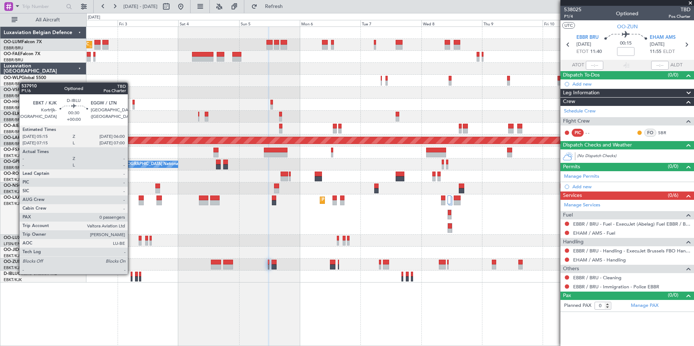
click at [131, 273] on div at bounding box center [132, 274] width 2 height 5
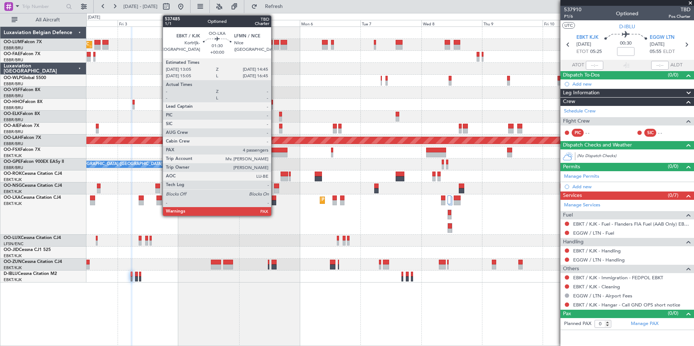
click at [274, 198] on div at bounding box center [274, 198] width 4 height 5
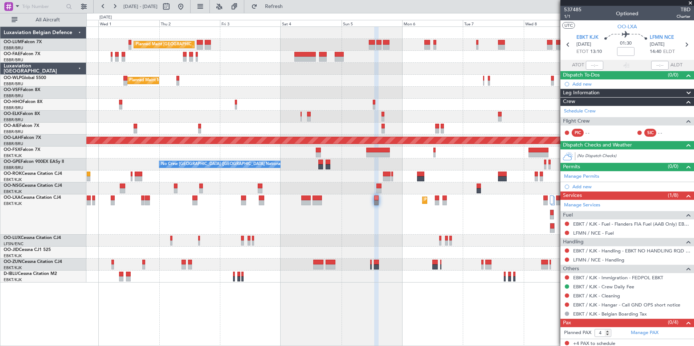
click at [324, 331] on div "Planned Maint Brussels (Brussels National) Owner Melsbroek Air Base Owner Melsb…" at bounding box center [389, 186] width 607 height 320
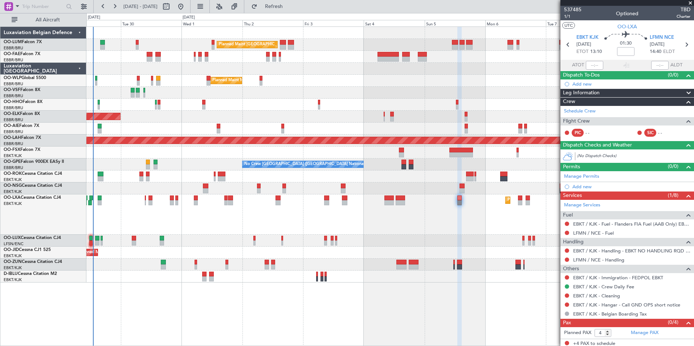
click at [366, 291] on div "Planned Maint Brussels (Brussels National) Owner Melsbroek Air Base Owner Melsb…" at bounding box center [389, 186] width 607 height 320
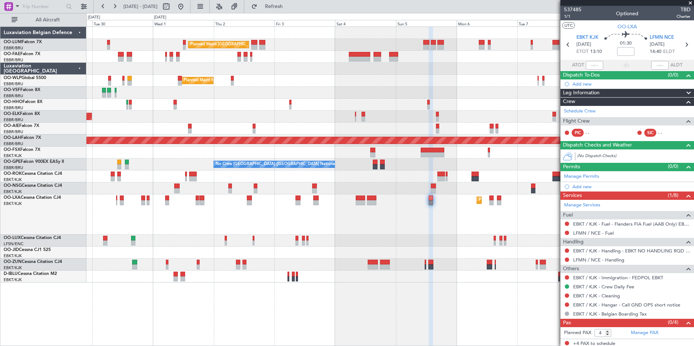
click at [268, 300] on div "Planned Maint Brussels (Brussels National) Owner Melsbroek Air Base Owner Melsb…" at bounding box center [389, 186] width 607 height 320
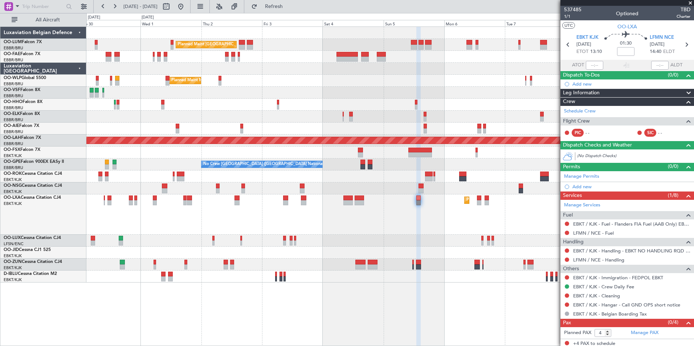
click at [419, 323] on div "Planned Maint Brussels (Brussels National) Owner Melsbroek Air Base Owner Melsb…" at bounding box center [389, 186] width 607 height 320
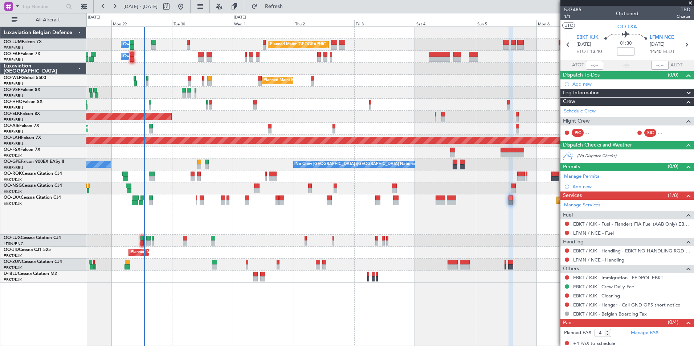
click at [355, 321] on div "Planned Maint Brussels (Brussels National) Owner Melsbroek Air Base Owner Melsb…" at bounding box center [389, 186] width 607 height 320
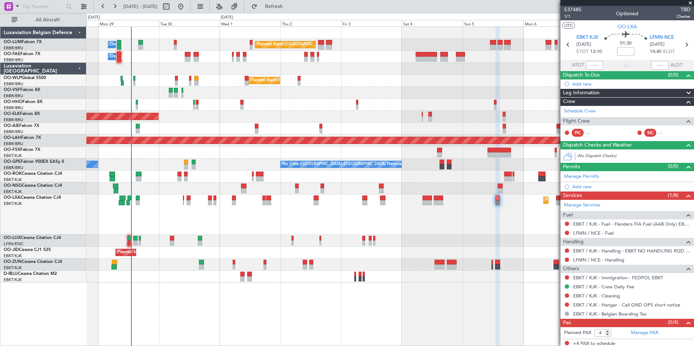
click at [353, 273] on div "A/C Unavailable Kortrijk-Wevelgem A/C Unavailable Brussels (Brussels National)" at bounding box center [389, 277] width 607 height 12
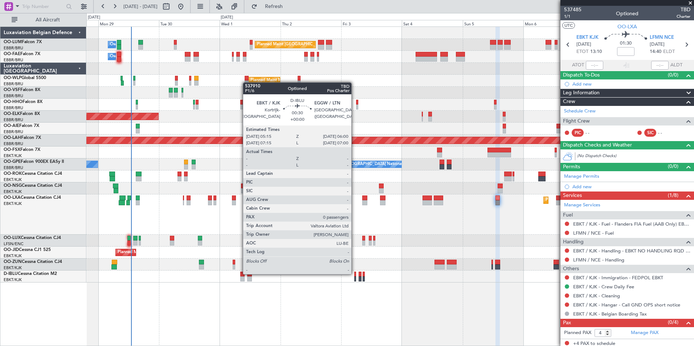
click at [354, 273] on div at bounding box center [355, 274] width 2 height 5
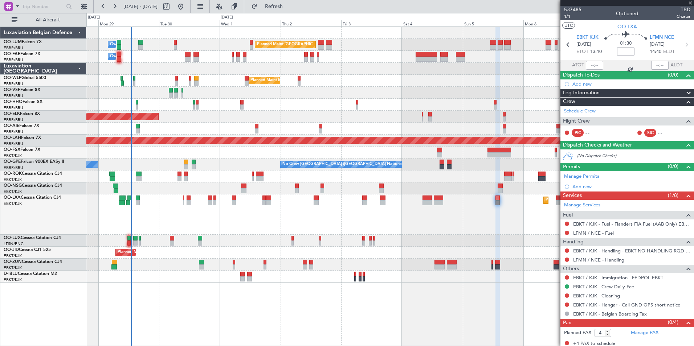
type input "0"
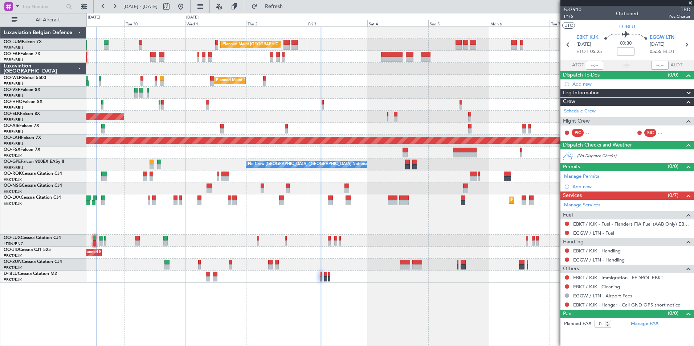
click at [331, 316] on div "Planned Maint Brussels (Brussels National) Owner Melsbroek Air Base Owner Melsb…" at bounding box center [389, 186] width 607 height 320
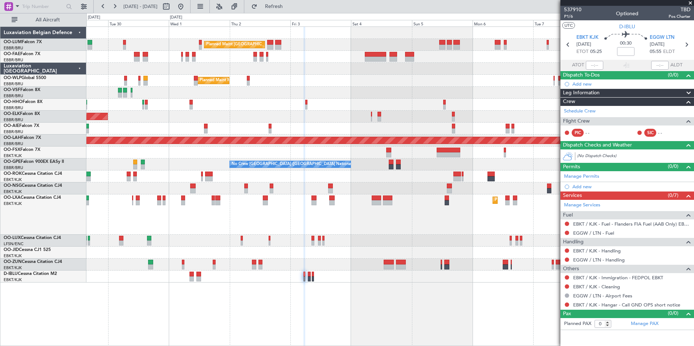
click at [424, 300] on div "Planned Maint Brussels (Brussels National) Owner Melsbroek Air Base Owner Melsb…" at bounding box center [389, 186] width 607 height 320
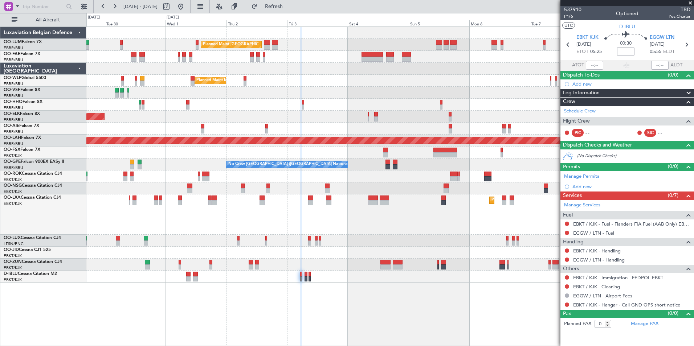
click at [369, 308] on div "Planned Maint Brussels (Brussels National) Owner Melsbroek Air Base Owner Melsb…" at bounding box center [389, 186] width 607 height 320
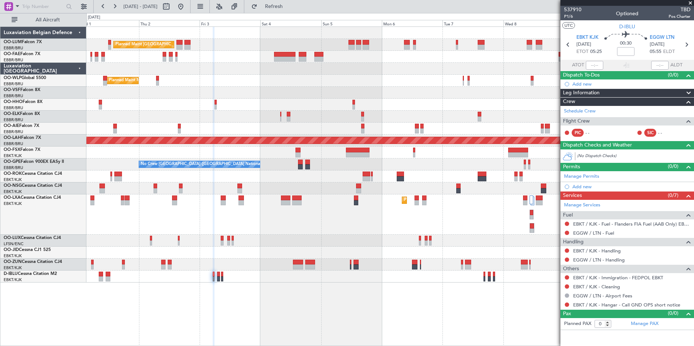
click at [339, 299] on div "Planned Maint Brussels (Brussels National) Owner Melsbroek Air Base Owner Melsb…" at bounding box center [389, 186] width 607 height 320
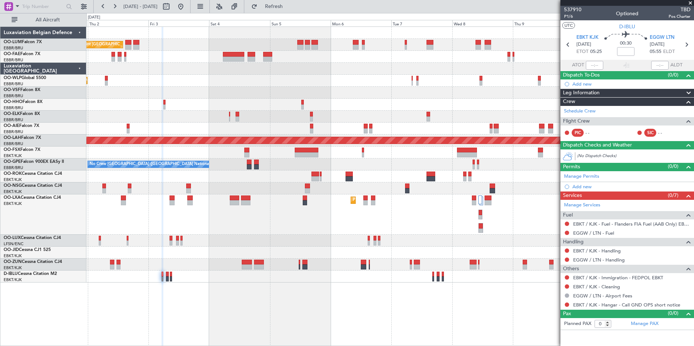
click at [353, 320] on div "Planned Maint Brussels (Brussels National) Owner Melsbroek Air Base Planned Mai…" at bounding box center [389, 186] width 607 height 320
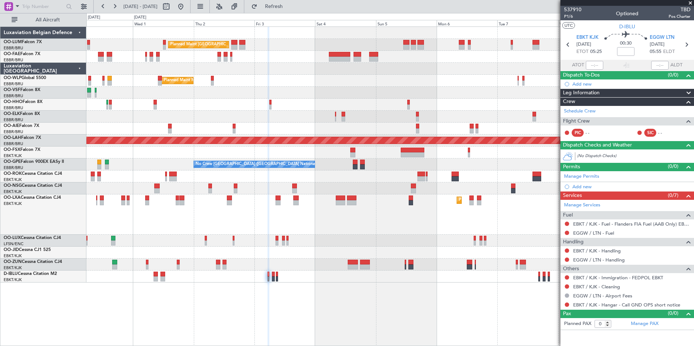
click at [391, 333] on div "Planned Maint Brussels (Brussels National) Owner Melsbroek Air Base Owner Melsb…" at bounding box center [389, 186] width 607 height 320
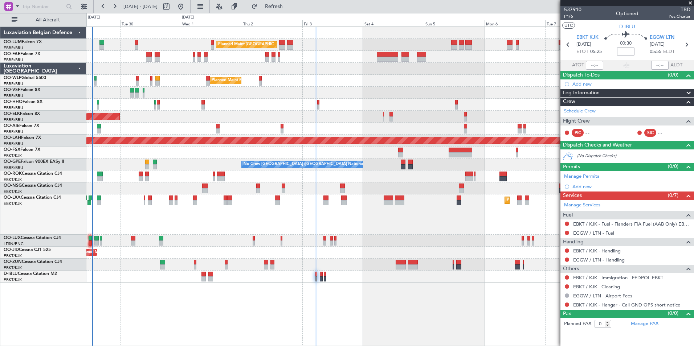
click at [323, 295] on div "Planned Maint Brussels (Brussels National) Owner Melsbroek Air Base Owner Melsb…" at bounding box center [389, 186] width 607 height 320
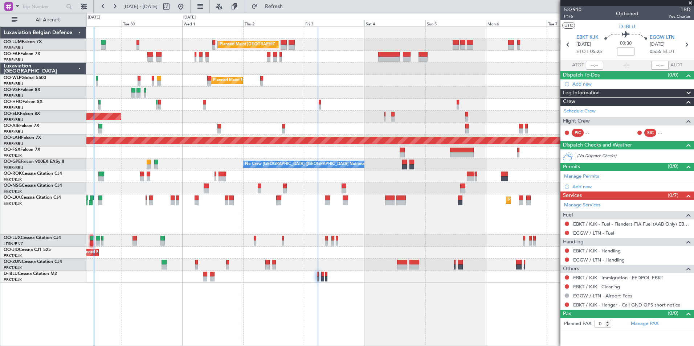
click at [308, 337] on div "Planned Maint Brussels (Brussels National) Owner Melsbroek Air Base Owner Melsb…" at bounding box center [389, 186] width 607 height 320
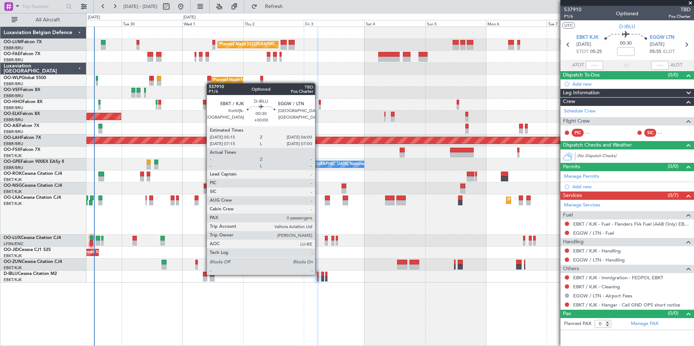
click at [318, 274] on div at bounding box center [318, 274] width 2 height 5
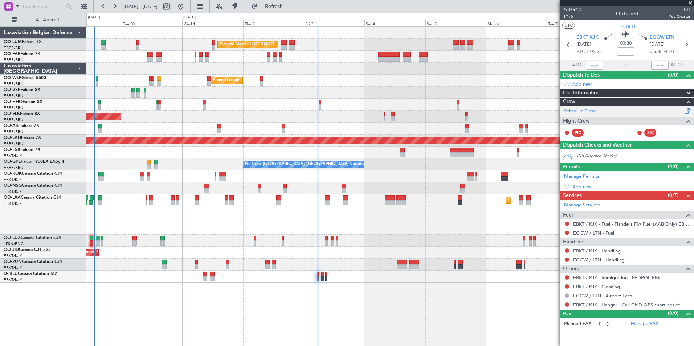
click at [584, 111] on link "Schedule Crew" at bounding box center [580, 111] width 32 height 7
click at [289, 8] on span "Refresh" at bounding box center [274, 6] width 30 height 5
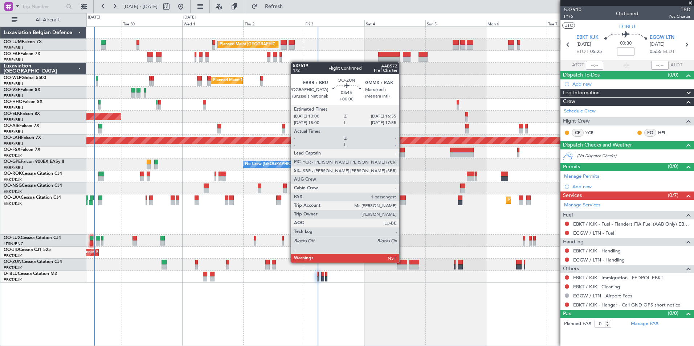
click at [402, 263] on div at bounding box center [402, 262] width 10 height 5
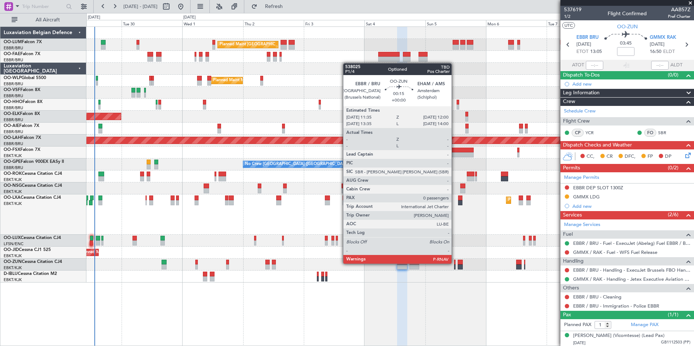
click at [454, 264] on div at bounding box center [454, 262] width 1 height 5
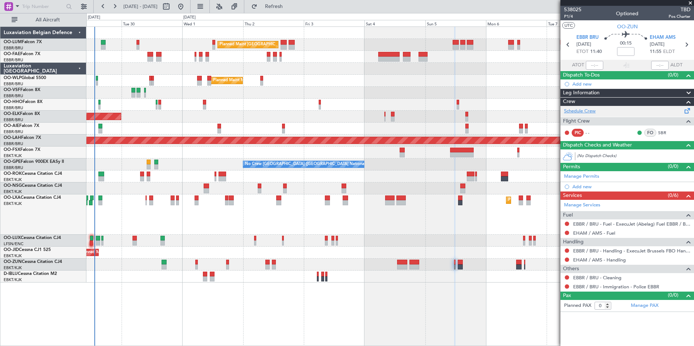
click at [587, 108] on link "Schedule Crew" at bounding box center [580, 111] width 32 height 7
click at [291, 1] on button "Refresh" at bounding box center [270, 7] width 44 height 12
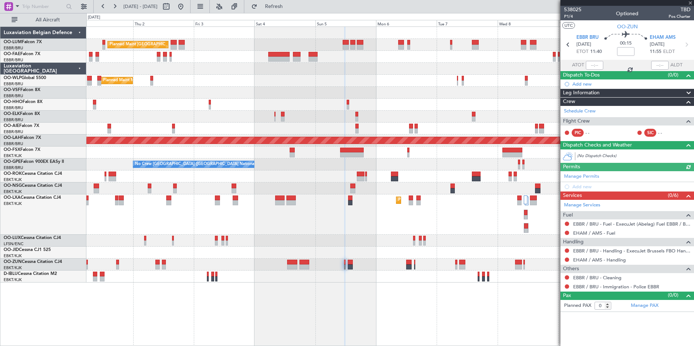
click at [350, 321] on div "Planned Maint Brussels (Brussels National) Owner Melsbroek Air Base Owner Melsb…" at bounding box center [389, 186] width 607 height 320
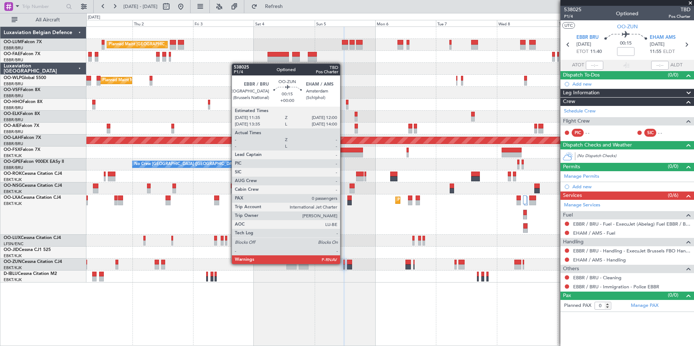
click at [343, 264] on div at bounding box center [343, 262] width 1 height 5
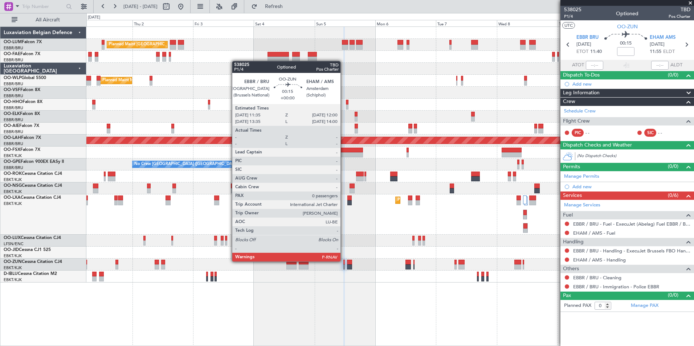
click at [343, 262] on div at bounding box center [343, 262] width 1 height 5
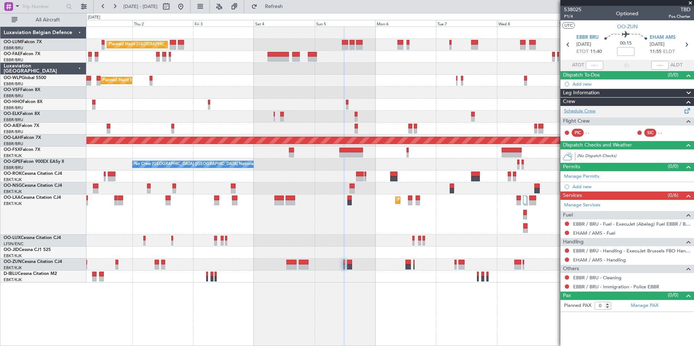
click at [582, 108] on link "Schedule Crew" at bounding box center [580, 111] width 32 height 7
click at [289, 5] on span "Refresh" at bounding box center [274, 6] width 30 height 5
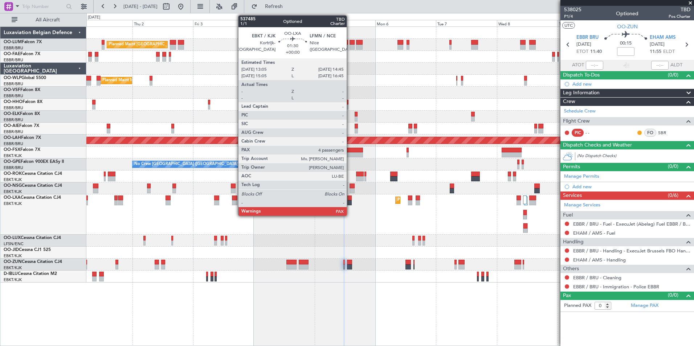
click at [350, 201] on div at bounding box center [349, 202] width 4 height 5
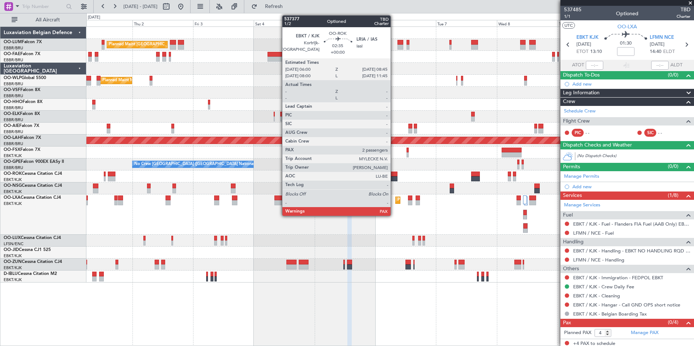
click at [394, 176] on div at bounding box center [393, 178] width 7 height 5
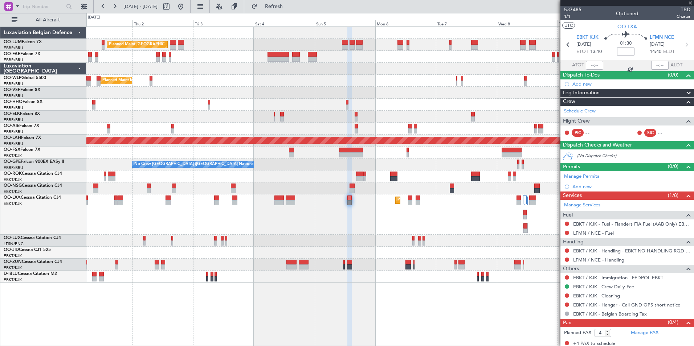
type input "2"
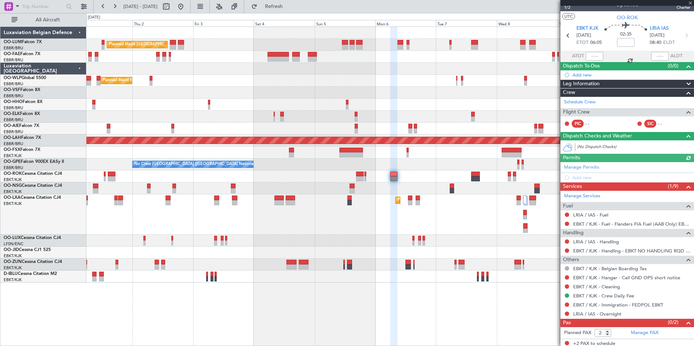
scroll to position [11, 0]
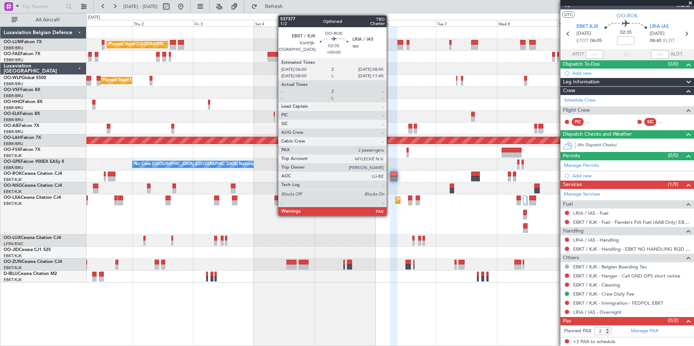
click at [390, 172] on div at bounding box center [393, 174] width 7 height 5
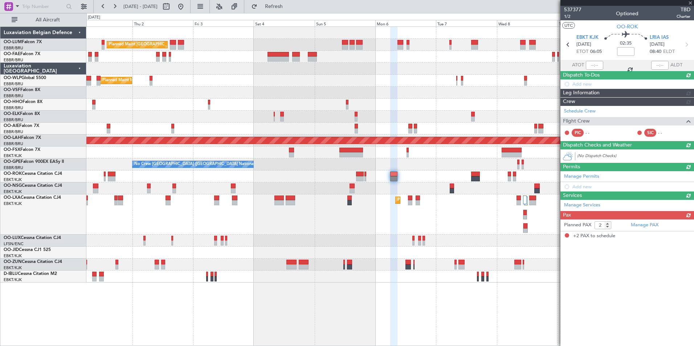
scroll to position [0, 0]
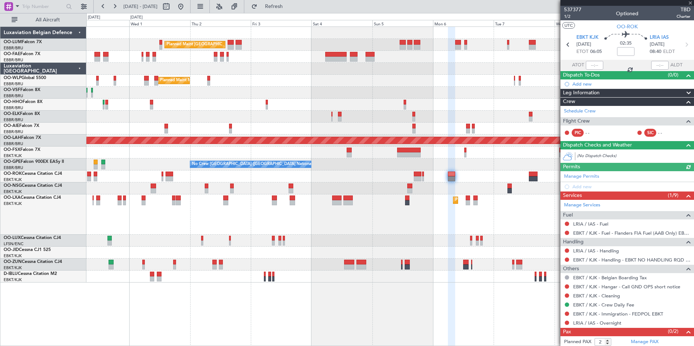
click at [431, 334] on div "Planned Maint Brussels (Brussels National) Owner Melsbroek Air Base Owner Melsb…" at bounding box center [389, 186] width 607 height 320
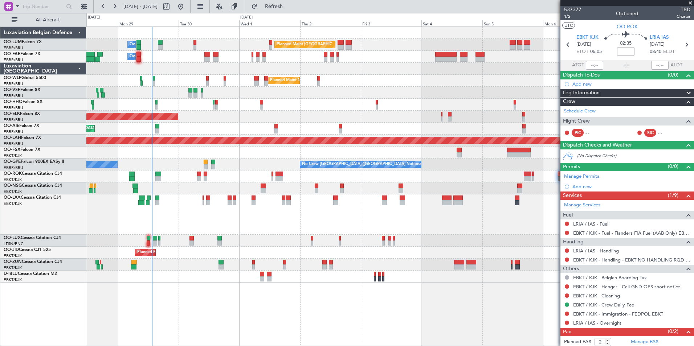
click at [542, 341] on div "Planned Maint Brussels (Brussels National) Owner Melsbroek Air Base Owner Melsb…" at bounding box center [389, 186] width 607 height 320
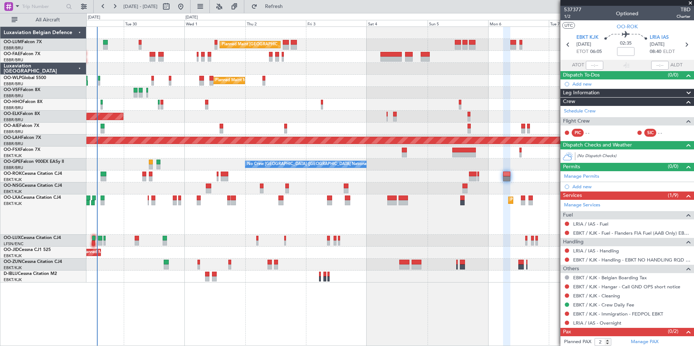
click at [221, 328] on div "Planned Maint Brussels (Brussels National) Owner Melsbroek Air Base Owner Melsb…" at bounding box center [389, 186] width 607 height 320
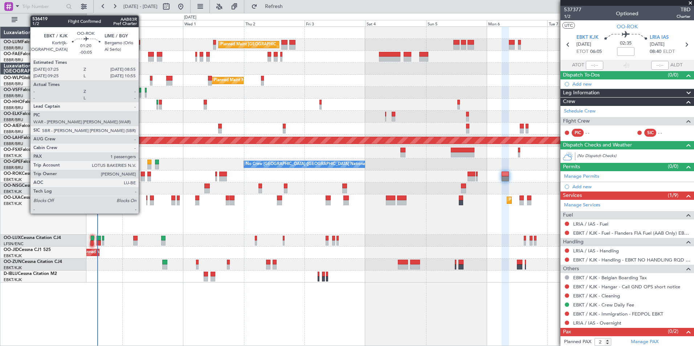
click at [142, 177] on div at bounding box center [143, 178] width 4 height 5
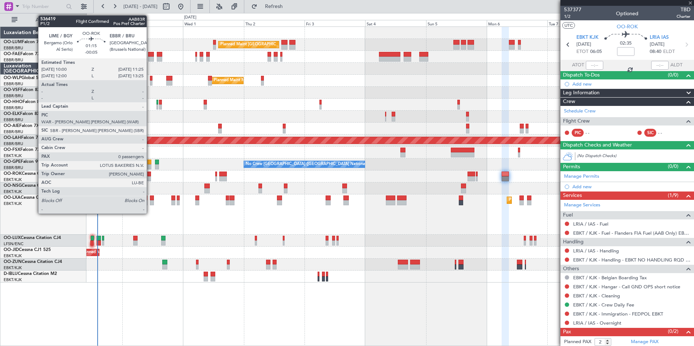
type input "-00:05"
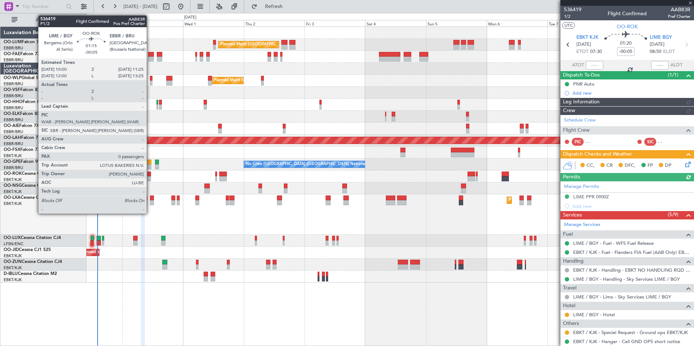
click at [150, 174] on div at bounding box center [149, 174] width 4 height 5
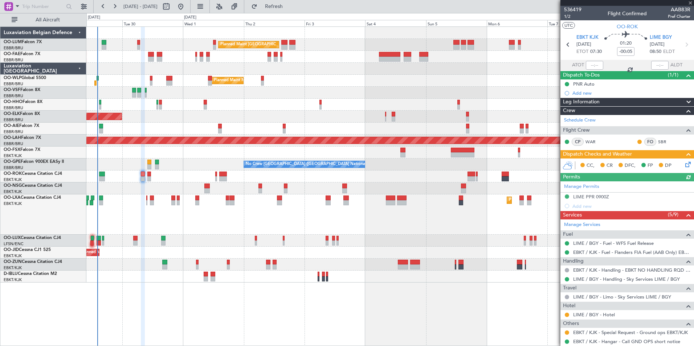
type input "0"
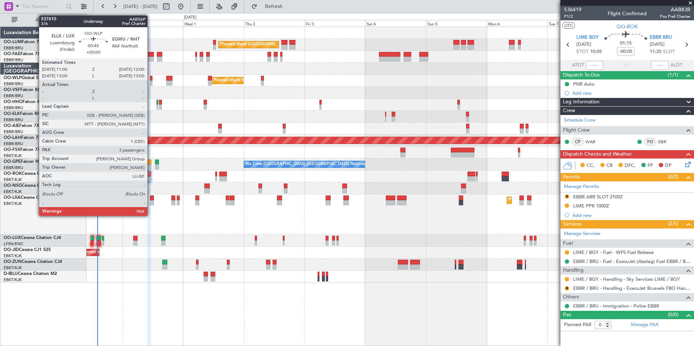
click at [151, 77] on div at bounding box center [151, 78] width 3 height 5
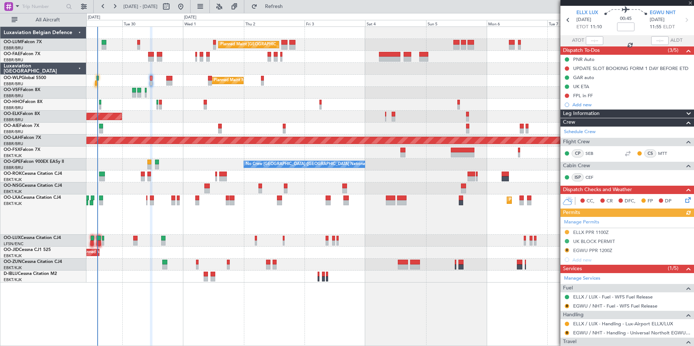
scroll to position [36, 0]
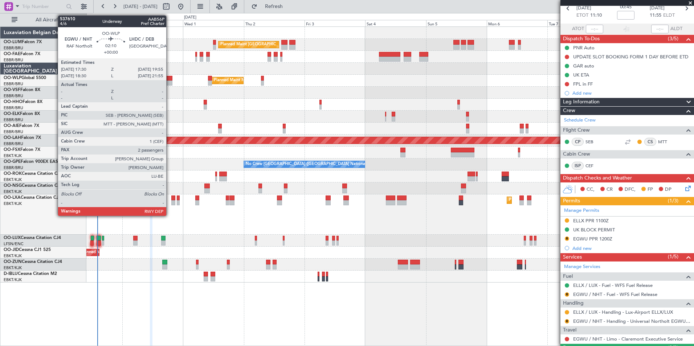
click at [169, 78] on div at bounding box center [169, 78] width 6 height 5
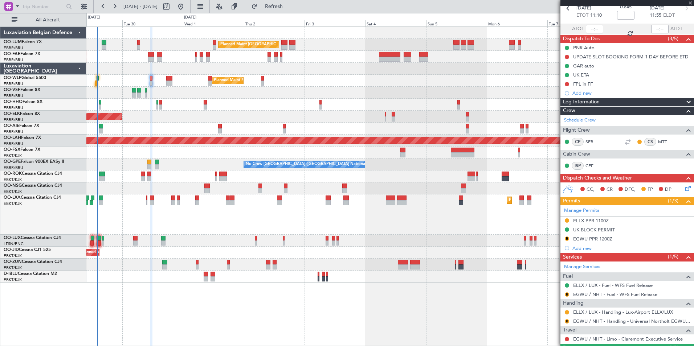
type input "2"
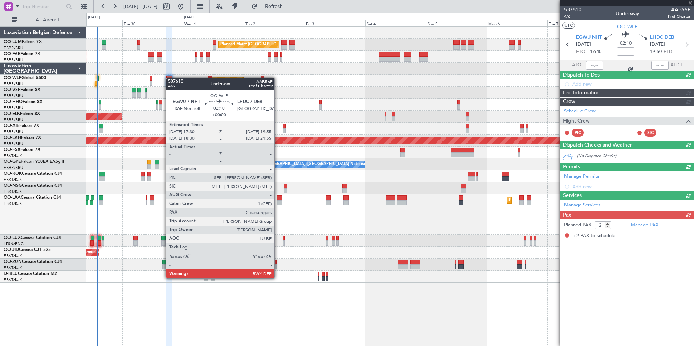
scroll to position [0, 0]
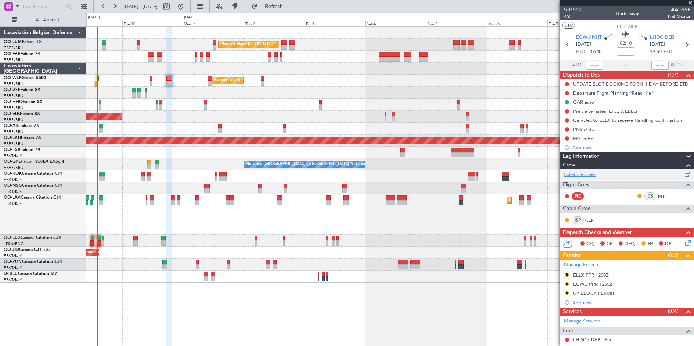
click at [581, 172] on link "Schedule Crew" at bounding box center [580, 174] width 32 height 7
click at [279, 8] on button "Refresh" at bounding box center [270, 7] width 44 height 12
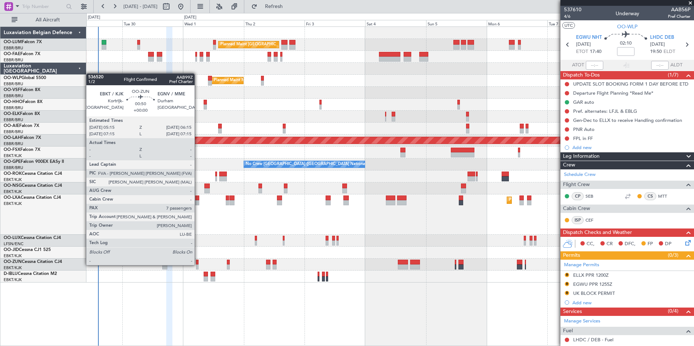
click at [198, 264] on div at bounding box center [197, 266] width 3 height 5
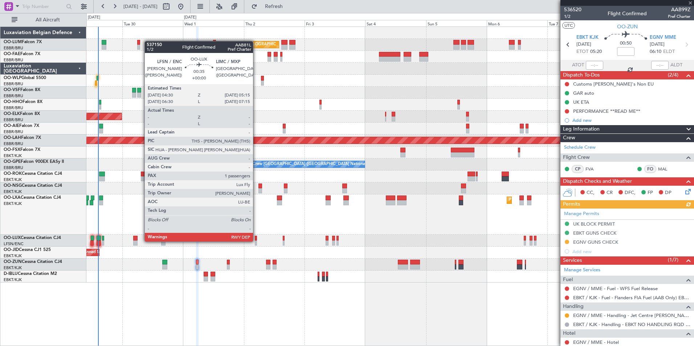
click at [256, 241] on div at bounding box center [256, 242] width 2 height 5
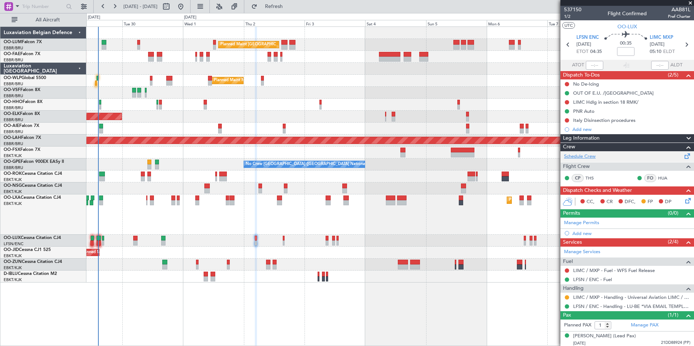
click at [592, 157] on link "Schedule Crew" at bounding box center [580, 156] width 32 height 7
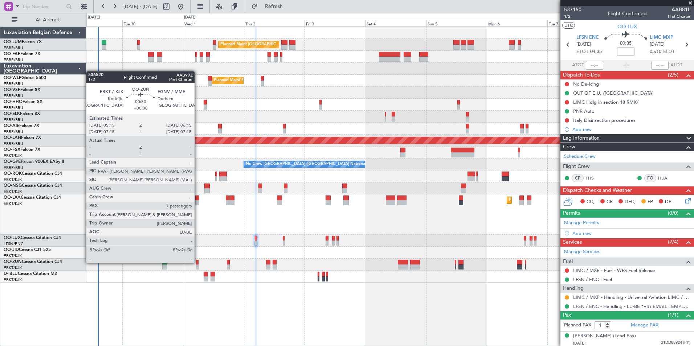
click at [198, 262] on div at bounding box center [197, 262] width 3 height 5
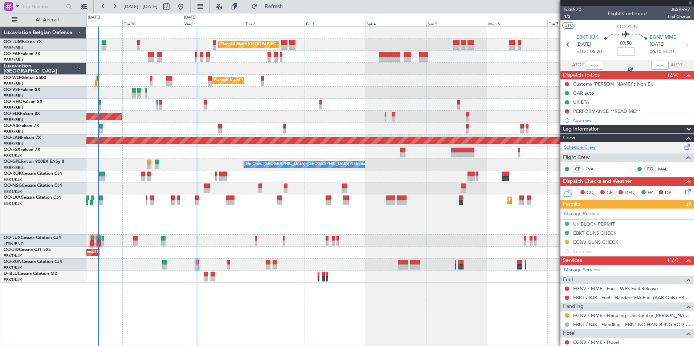
click at [587, 150] on link "Schedule Crew" at bounding box center [580, 147] width 32 height 7
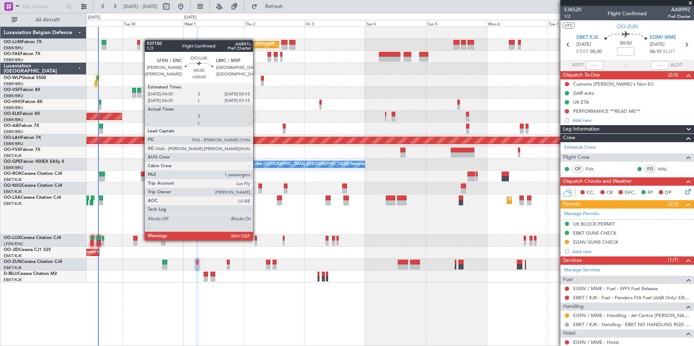
click at [256, 240] on div at bounding box center [256, 238] width 2 height 5
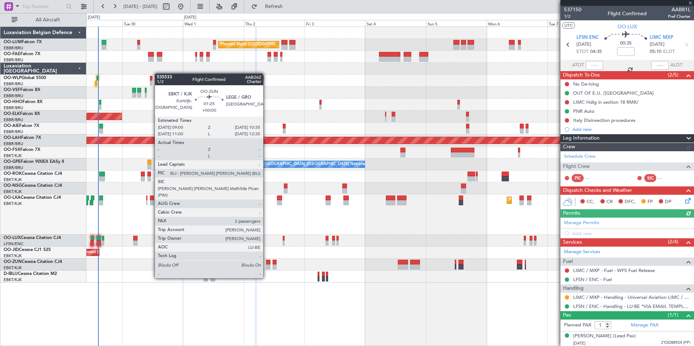
click at [266, 264] on div at bounding box center [268, 266] width 4 height 5
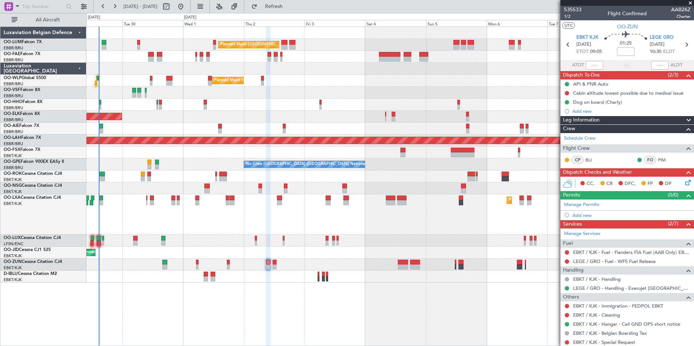
click at [454, 262] on div at bounding box center [389, 265] width 607 height 12
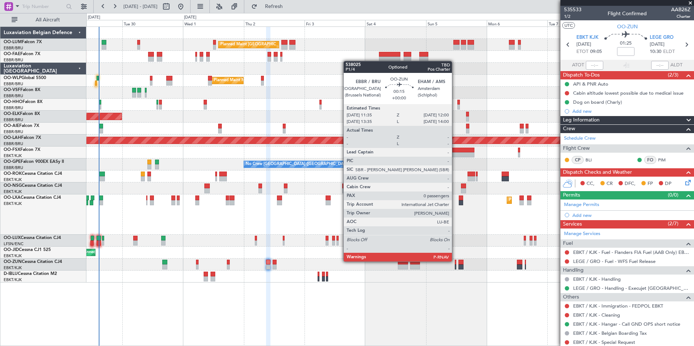
click at [455, 262] on div at bounding box center [454, 262] width 1 height 5
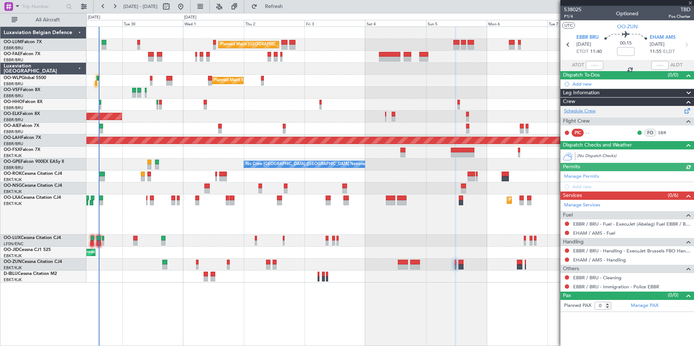
click at [577, 113] on link "Schedule Crew" at bounding box center [580, 111] width 32 height 7
click at [289, 7] on span "Refresh" at bounding box center [274, 6] width 30 height 5
click at [583, 37] on span "EBBR BRU" at bounding box center [587, 37] width 22 height 7
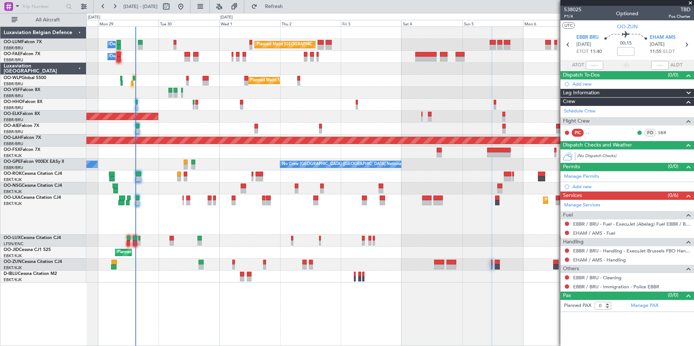
click at [203, 219] on div "Planned Maint Kortrijk-Wevelgem A/C Unavailable A/C Unavailable Brussels (Bruss…" at bounding box center [389, 214] width 607 height 40
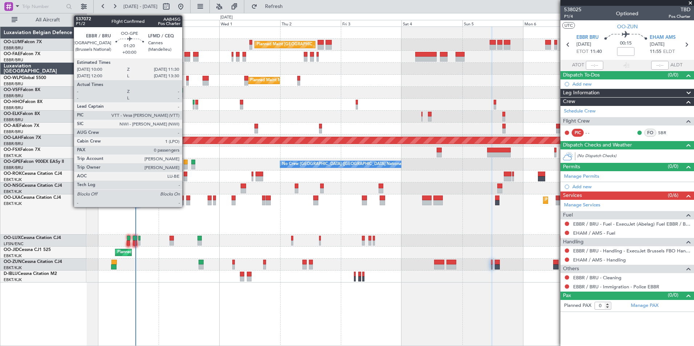
click at [185, 165] on div at bounding box center [186, 166] width 4 height 5
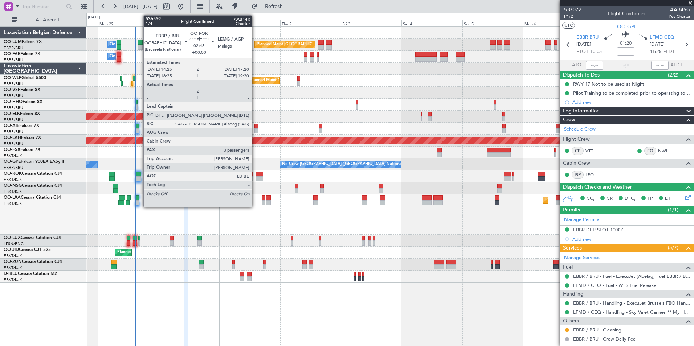
click at [179, 314] on div "Planned Maint Brussels (Brussels National) Owner Melsbroek Air Base Owner Melsb…" at bounding box center [389, 186] width 607 height 320
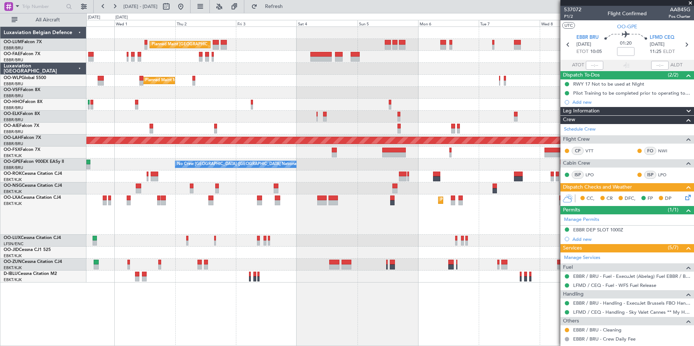
click at [388, 305] on div "Planned Maint Brussels (Brussels National) Owner Melsbroek Air Base Owner Melsb…" at bounding box center [389, 186] width 607 height 320
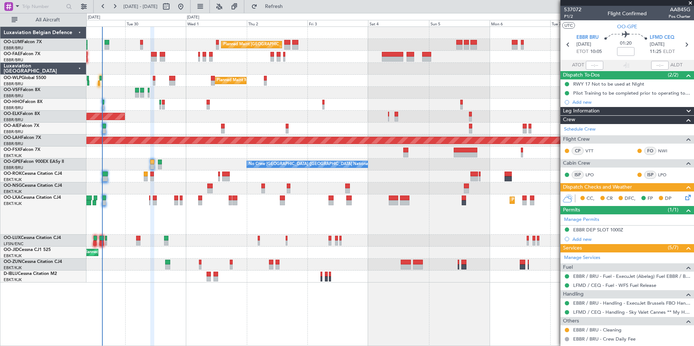
click at [538, 306] on div "Planned Maint Brussels (Brussels National) Owner Melsbroek Air Base Owner Melsb…" at bounding box center [389, 186] width 607 height 320
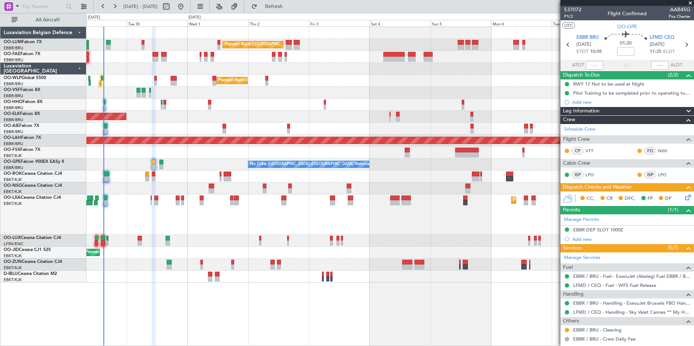
click at [465, 316] on div "Planned Maint Brussels (Brussels National) Owner Melsbroek Air Base Owner Melsb…" at bounding box center [389, 186] width 607 height 320
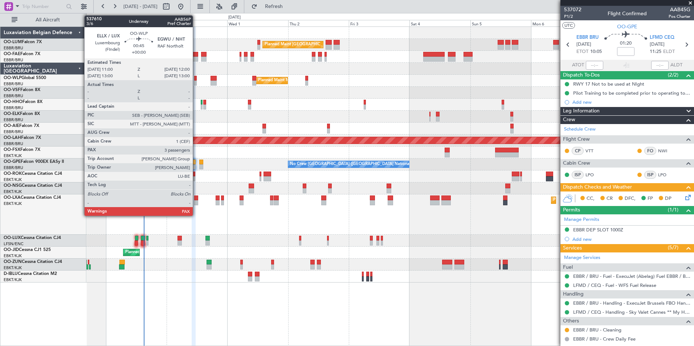
click at [196, 79] on div at bounding box center [195, 78] width 3 height 5
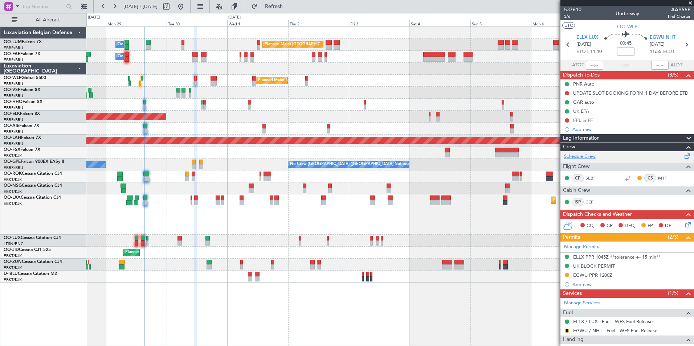
click at [583, 156] on link "Schedule Crew" at bounding box center [580, 156] width 32 height 7
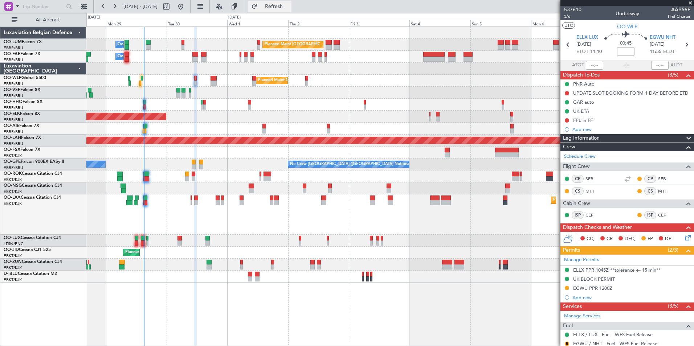
click at [289, 9] on span "Refresh" at bounding box center [274, 6] width 30 height 5
click at [291, 12] on fb-refresh-button "Refresh" at bounding box center [269, 6] width 51 height 13
click at [289, 8] on span "Refresh" at bounding box center [274, 6] width 30 height 5
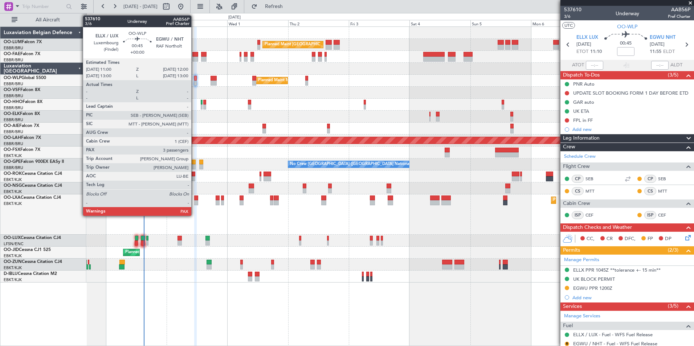
click at [194, 77] on div at bounding box center [195, 78] width 3 height 5
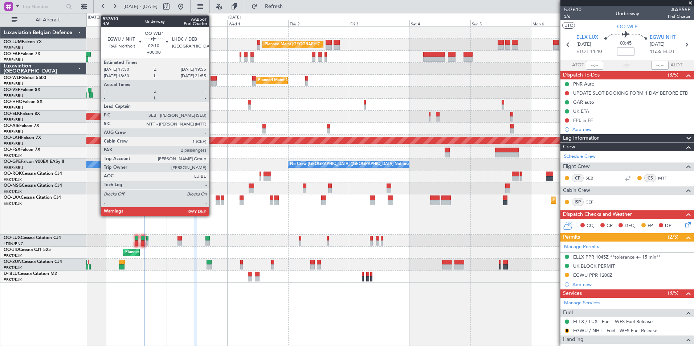
click at [212, 80] on div at bounding box center [213, 78] width 6 height 5
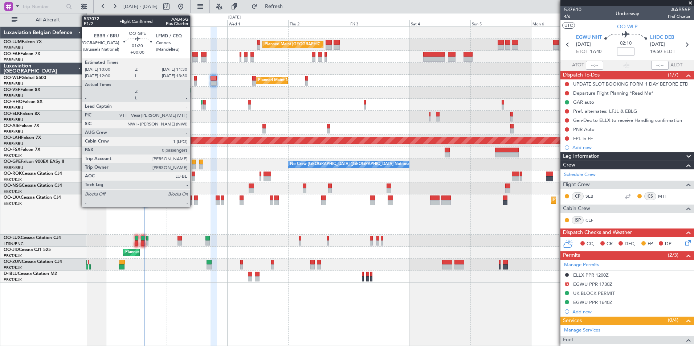
click at [193, 162] on div at bounding box center [194, 162] width 4 height 5
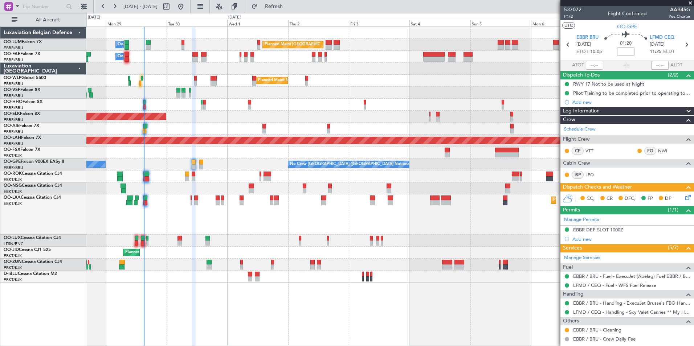
drag, startPoint x: 580, startPoint y: 127, endPoint x: 180, endPoint y: 129, distance: 399.4
click at [580, 127] on link "Schedule Crew" at bounding box center [580, 129] width 32 height 7
click at [281, 5] on button "Refresh" at bounding box center [270, 7] width 44 height 12
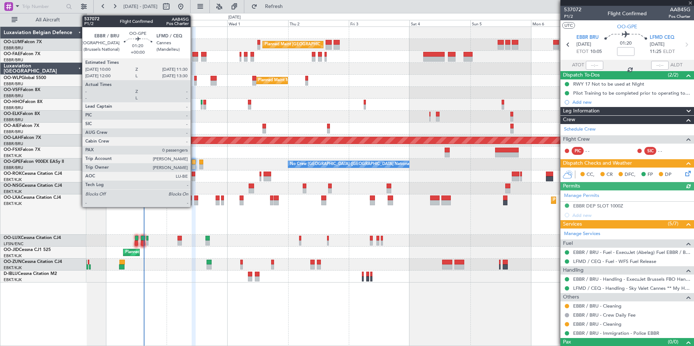
click at [194, 162] on div at bounding box center [194, 162] width 4 height 5
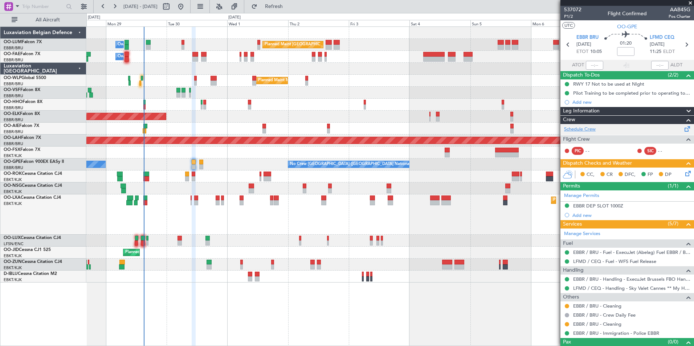
click at [579, 128] on link "Schedule Crew" at bounding box center [580, 129] width 32 height 7
click at [288, 3] on button "Refresh" at bounding box center [270, 7] width 44 height 12
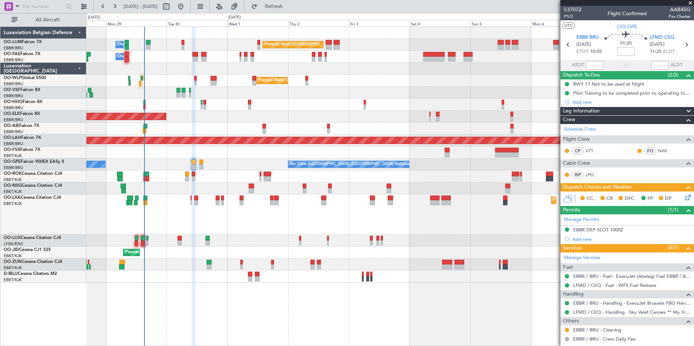
click at [196, 152] on div "Planned Maint Kortrijk-[GEOGRAPHIC_DATA]" at bounding box center [389, 153] width 607 height 12
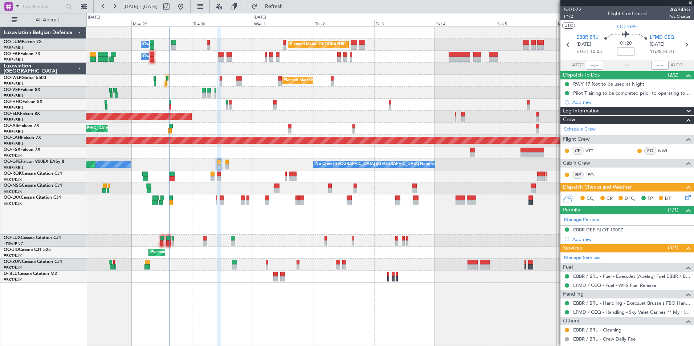
click at [237, 300] on div "Planned Maint Brussels (Brussels National) Owner Melsbroek Air Base Owner Melsb…" at bounding box center [389, 186] width 607 height 320
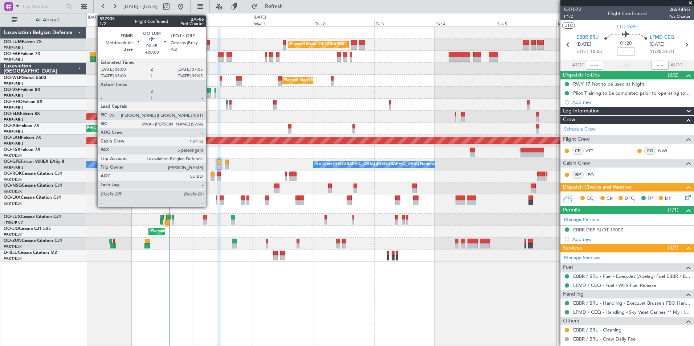
click at [209, 42] on div at bounding box center [208, 42] width 3 height 5
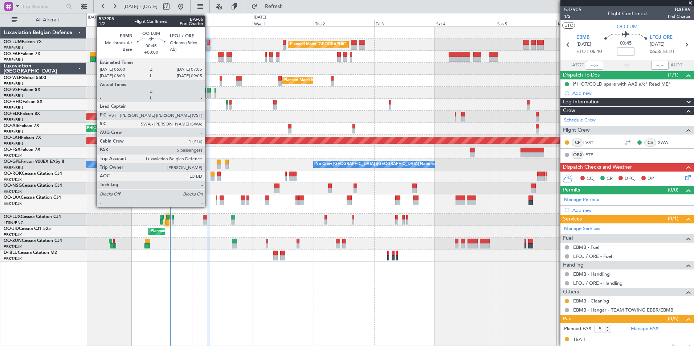
click at [208, 45] on div at bounding box center [208, 47] width 3 height 5
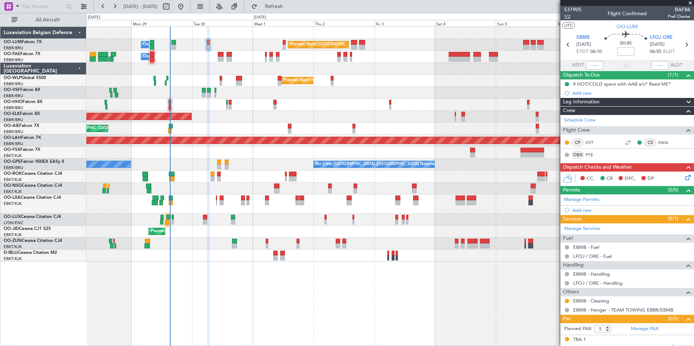
click at [567, 16] on span "1/2" at bounding box center [572, 16] width 17 height 6
click at [583, 118] on link "Schedule Crew" at bounding box center [580, 120] width 32 height 7
click at [289, 7] on span "Refresh" at bounding box center [274, 6] width 30 height 5
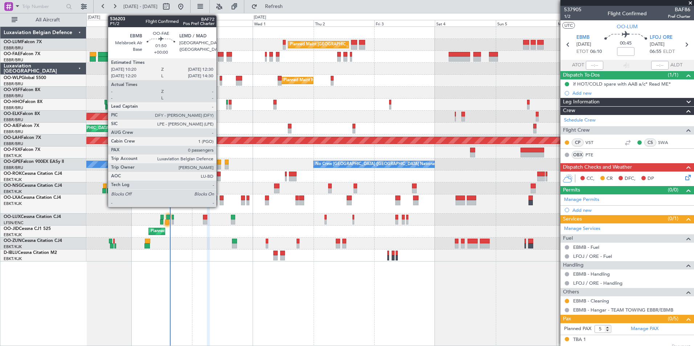
click at [219, 57] on div at bounding box center [221, 59] width 6 height 5
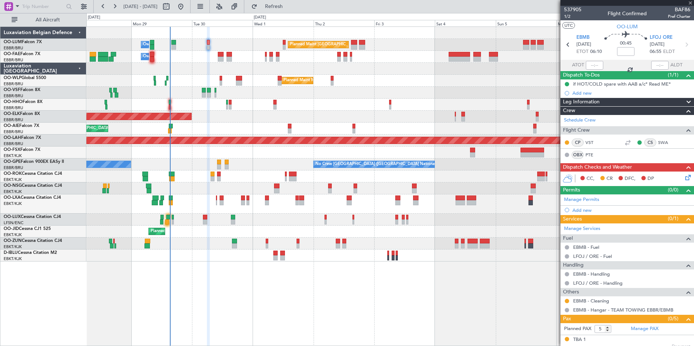
type input "0"
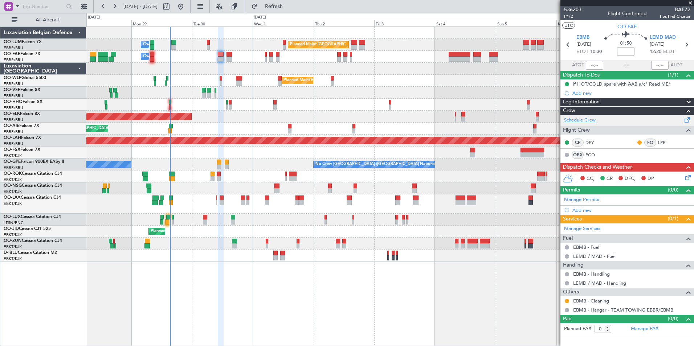
click at [591, 119] on link "Schedule Crew" at bounding box center [580, 120] width 32 height 7
click at [289, 5] on span "Refresh" at bounding box center [274, 6] width 30 height 5
click at [343, 310] on div "Planned Maint Brussels (Brussels National) Owner Melsbroek Air Base Owner Melsb…" at bounding box center [389, 186] width 607 height 320
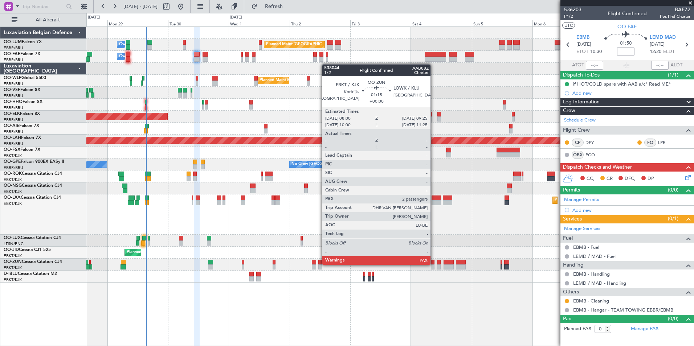
click at [433, 264] on div at bounding box center [433, 262] width 4 height 5
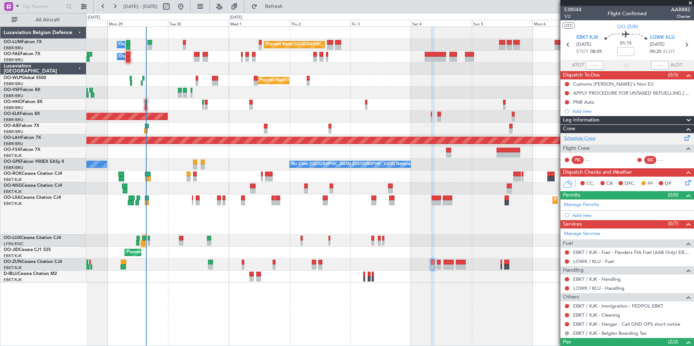
click at [590, 140] on link "Schedule Crew" at bounding box center [580, 138] width 32 height 7
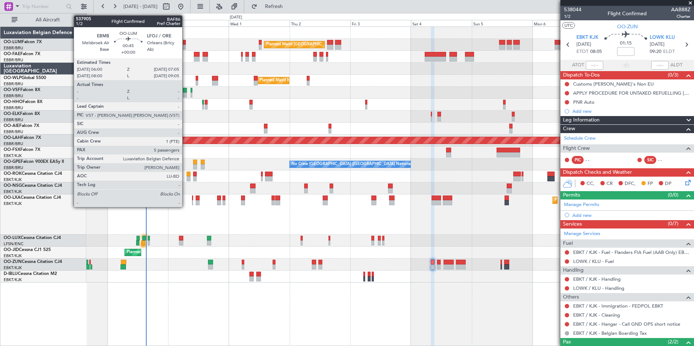
click at [185, 45] on div at bounding box center [184, 47] width 3 height 5
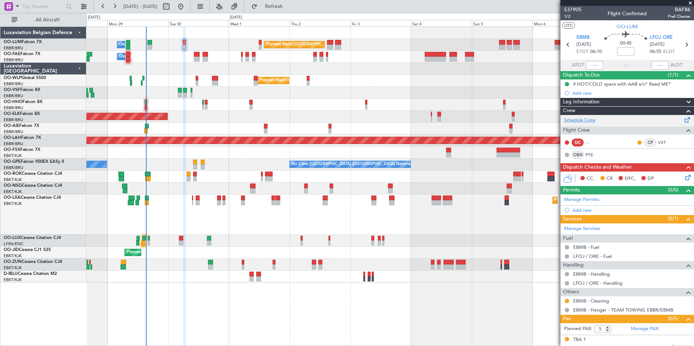
click at [584, 120] on link "Schedule Crew" at bounding box center [580, 120] width 32 height 7
click at [289, 9] on span "Refresh" at bounding box center [274, 6] width 30 height 5
click at [289, 8] on span "Refresh" at bounding box center [274, 6] width 30 height 5
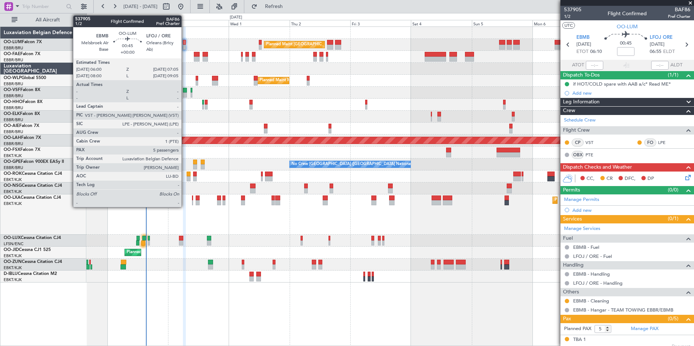
click at [185, 43] on div at bounding box center [184, 42] width 3 height 5
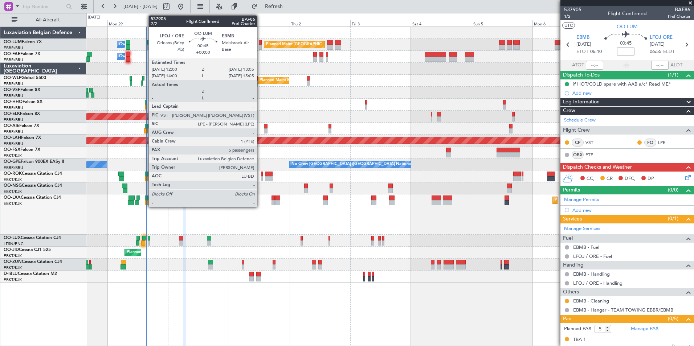
click at [260, 43] on div at bounding box center [260, 42] width 3 height 5
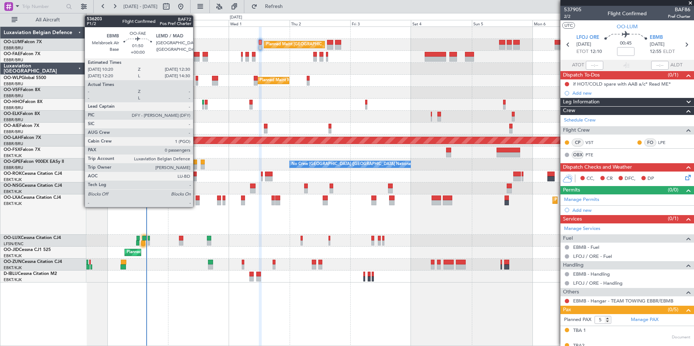
click at [196, 54] on div at bounding box center [197, 54] width 6 height 5
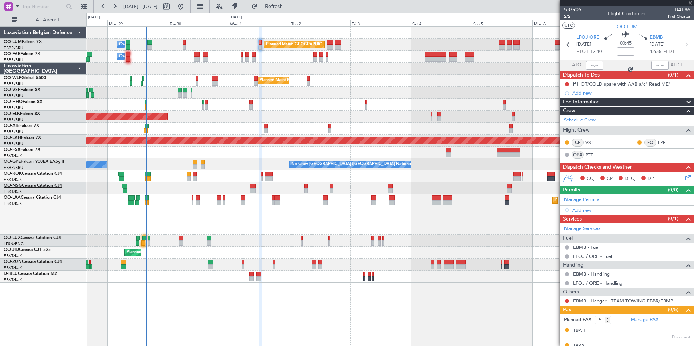
type input "0"
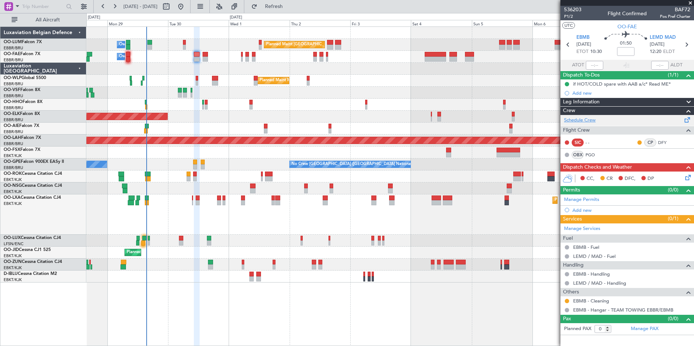
click at [583, 122] on link "Schedule Crew" at bounding box center [580, 120] width 32 height 7
click at [291, 11] on button "Refresh" at bounding box center [270, 7] width 44 height 12
click at [275, 9] on button "Refresh" at bounding box center [270, 7] width 44 height 12
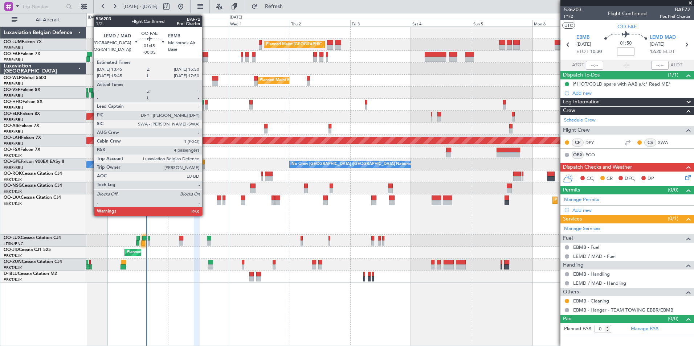
click at [205, 58] on div at bounding box center [204, 59] width 5 height 5
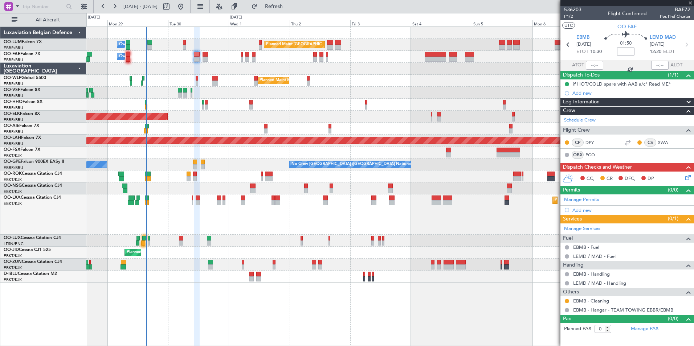
type input "-00:05"
type input "4"
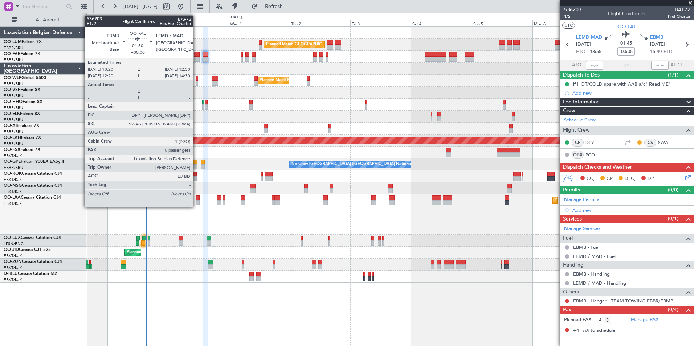
click at [196, 61] on div at bounding box center [197, 59] width 6 height 5
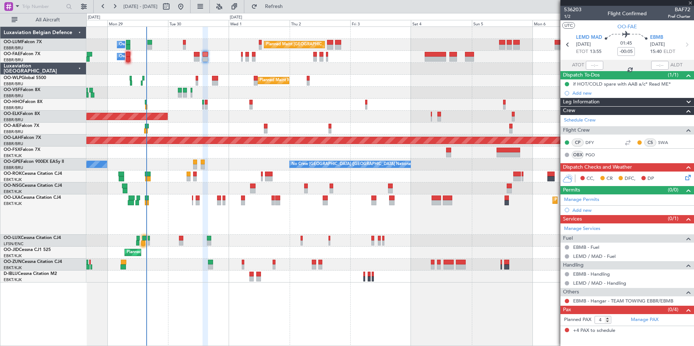
type input "0"
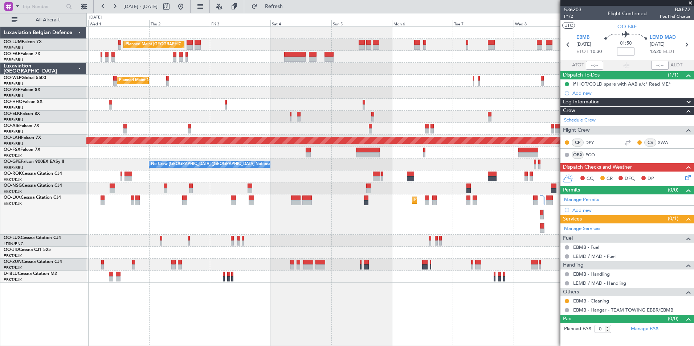
click at [201, 322] on div "Planned Maint [GEOGRAPHIC_DATA] ([GEOGRAPHIC_DATA] National) Owner [GEOGRAPHIC_…" at bounding box center [389, 186] width 607 height 320
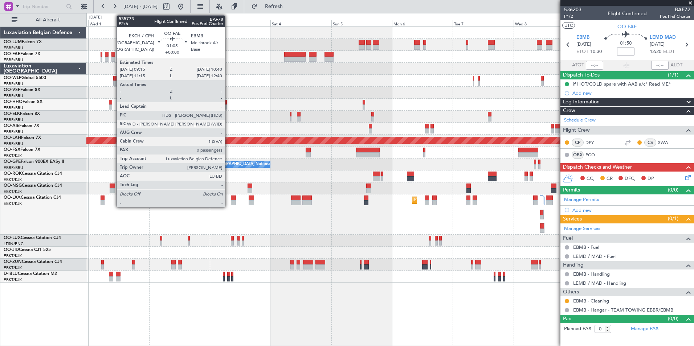
click at [113, 56] on div at bounding box center [113, 54] width 4 height 5
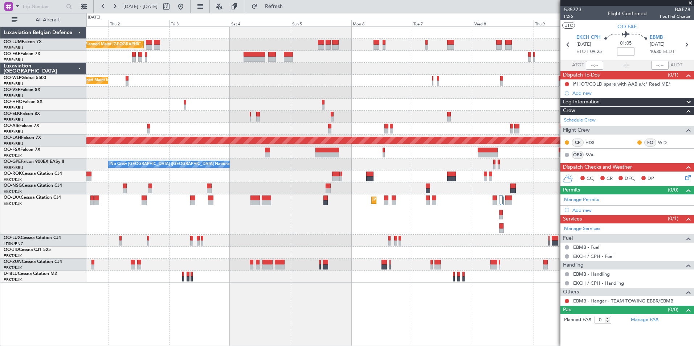
click at [197, 92] on div "Planned Maint [GEOGRAPHIC_DATA] ([GEOGRAPHIC_DATA] National) Owner [GEOGRAPHIC_…" at bounding box center [389, 155] width 607 height 256
click at [438, 306] on div "Planned Maint [GEOGRAPHIC_DATA] ([GEOGRAPHIC_DATA] National) Owner [GEOGRAPHIC_…" at bounding box center [389, 186] width 607 height 320
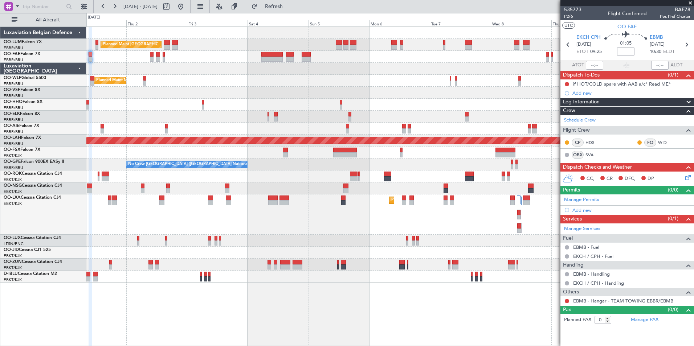
click at [440, 305] on div "Planned Maint [GEOGRAPHIC_DATA] ([GEOGRAPHIC_DATA] National) Owner [GEOGRAPHIC_…" at bounding box center [389, 186] width 607 height 320
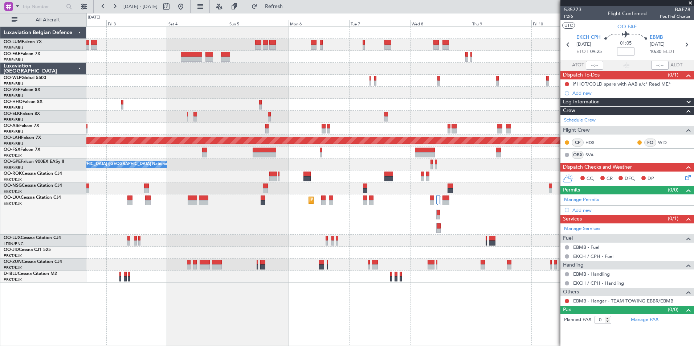
click at [362, 297] on div "Planned Maint [GEOGRAPHIC_DATA] ([GEOGRAPHIC_DATA] National) Owner [GEOGRAPHIC_…" at bounding box center [389, 186] width 607 height 320
click at [287, 8] on span "Refresh" at bounding box center [274, 6] width 30 height 5
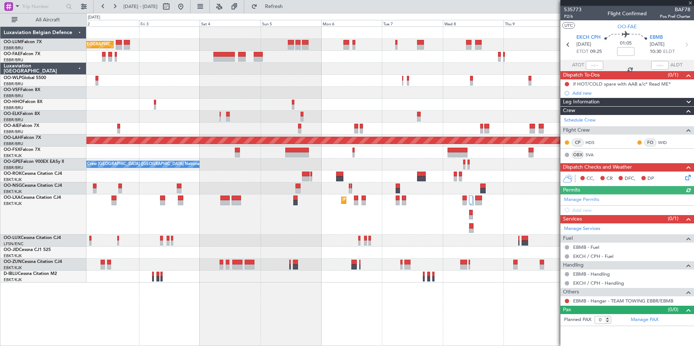
click at [513, 325] on div "Planned Maint [GEOGRAPHIC_DATA] ([GEOGRAPHIC_DATA] National) Owner [GEOGRAPHIC_…" at bounding box center [389, 186] width 607 height 320
